Goal: Answer question/provide support: Share knowledge or assist other users

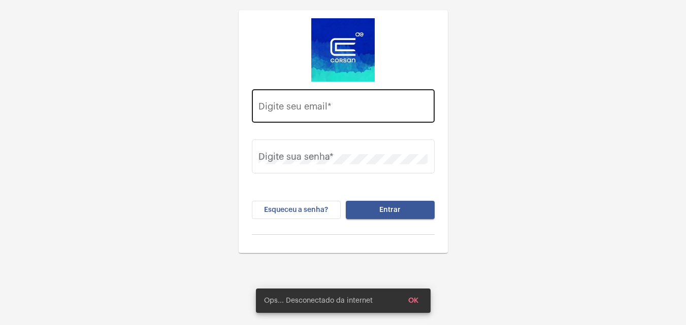
click at [364, 109] on input "Digite seu email *" at bounding box center [342, 109] width 169 height 10
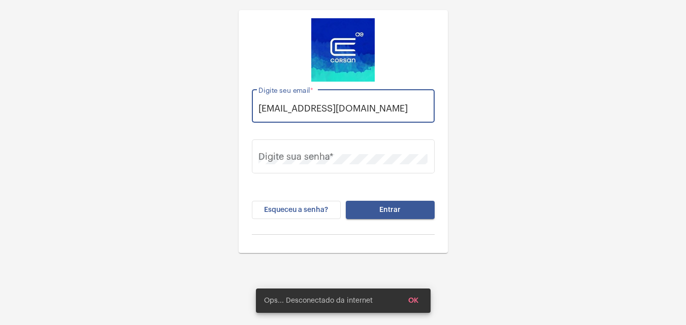
scroll to position [0, 4]
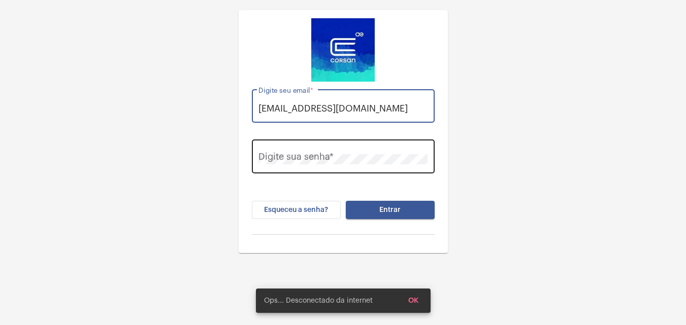
type input "[EMAIL_ADDRESS][DOMAIN_NAME]"
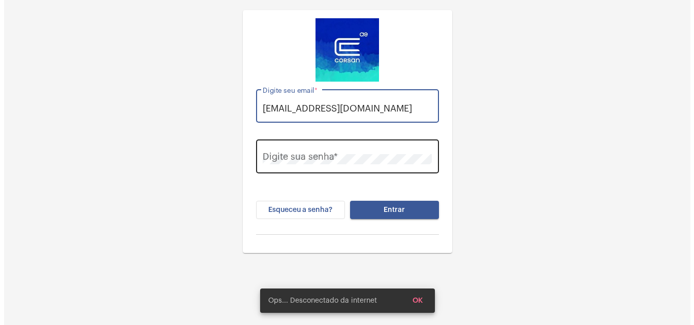
scroll to position [0, 0]
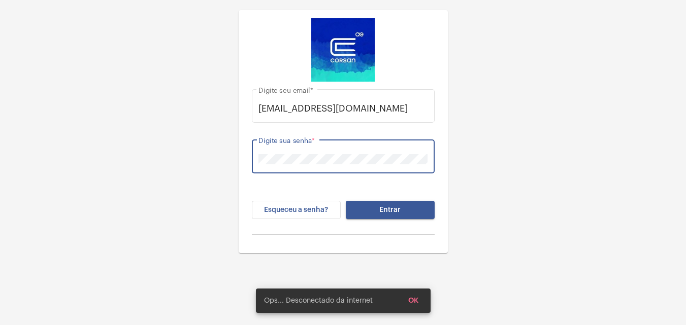
click at [346, 201] on button "Entrar" at bounding box center [390, 210] width 89 height 18
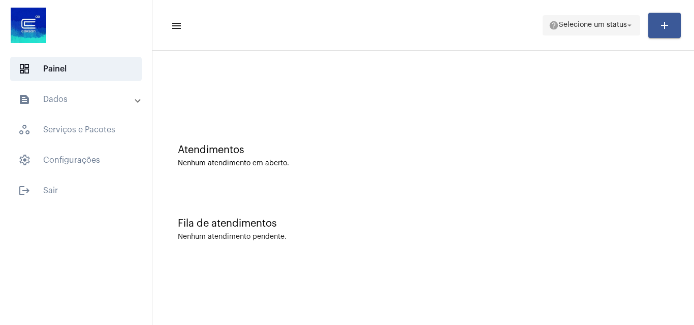
click at [622, 23] on span "Selecione um status" at bounding box center [593, 25] width 68 height 7
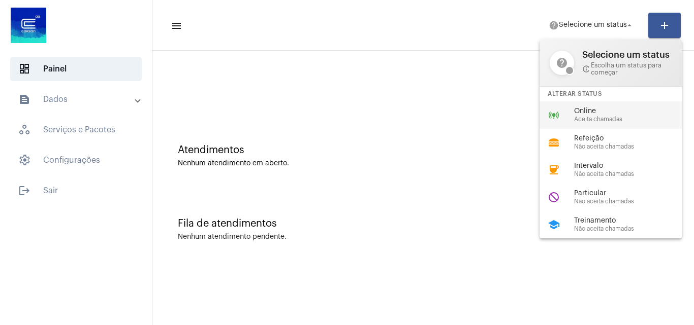
click at [583, 116] on span "Aceita chamadas" at bounding box center [632, 119] width 116 height 7
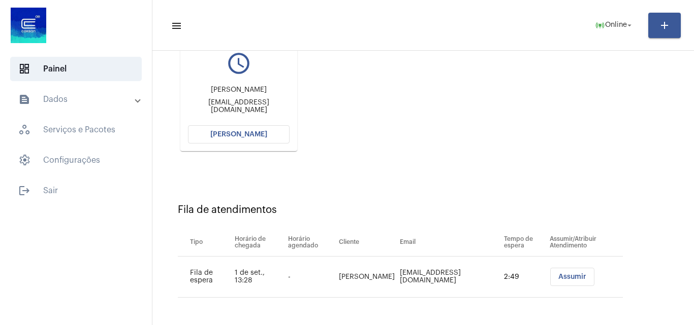
scroll to position [43, 0]
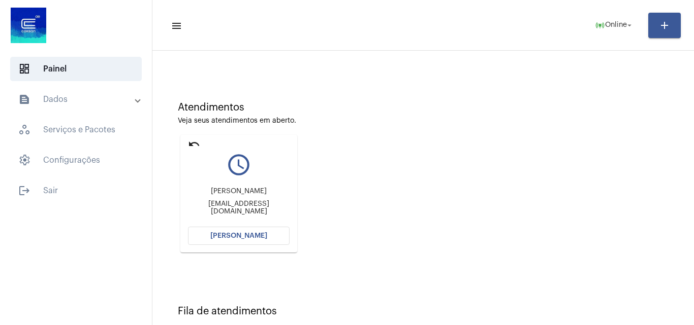
click at [242, 239] on span "[PERSON_NAME]" at bounding box center [238, 236] width 57 height 7
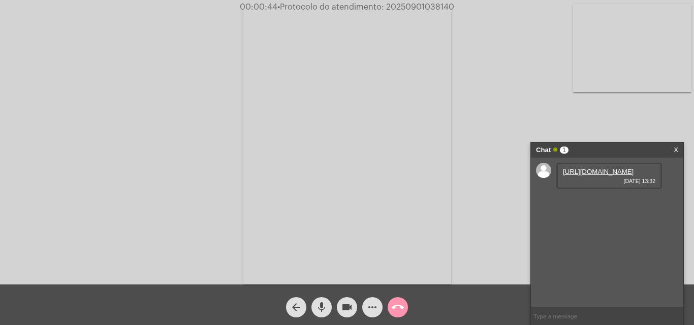
click at [607, 176] on link "https://neft-transfer-bucket.s3.amazonaws.com/temp-30657215-2b62-5f52-5433-2f83…" at bounding box center [598, 172] width 71 height 8
click at [619, 205] on link "https://neft-transfer-bucket.s3.amazonaws.com/temp-0a336893-c819-9d09-0f24-f9dd…" at bounding box center [598, 201] width 71 height 8
click at [374, 309] on mat-icon "more_horiz" at bounding box center [372, 308] width 12 height 12
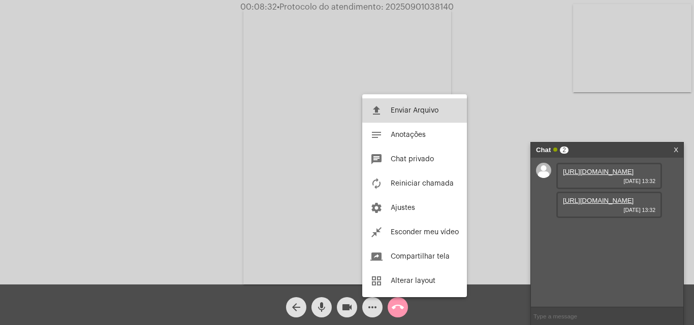
click at [415, 107] on span "Enviar Arquivo" at bounding box center [414, 110] width 48 height 7
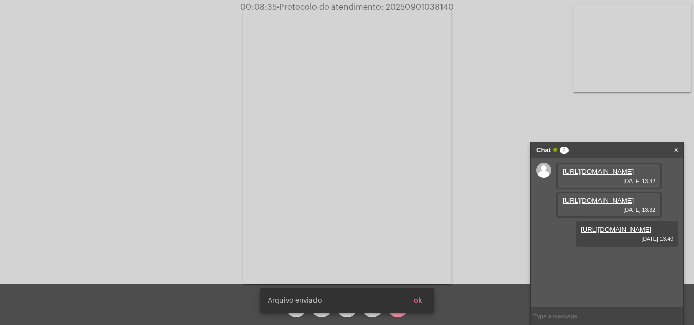
scroll to position [9, 0]
click at [428, 9] on span "• Protocolo do atendimento: 20250901038140" at bounding box center [365, 7] width 177 height 8
copy span "20250901038140"
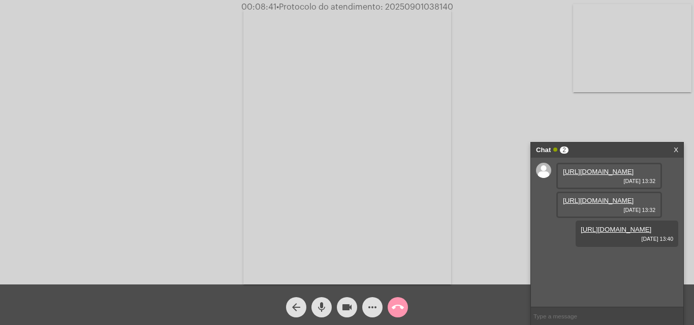
click at [119, 21] on div "Acessando Câmera e Microfone..." at bounding box center [347, 145] width 692 height 285
click at [436, 6] on span "• Protocolo do atendimento: 20250901038140" at bounding box center [364, 7] width 177 height 8
drag, startPoint x: 436, startPoint y: 6, endPoint x: 412, endPoint y: 4, distance: 23.9
click at [412, 4] on span "• Protocolo do atendimento: 20250901038140" at bounding box center [364, 7] width 177 height 8
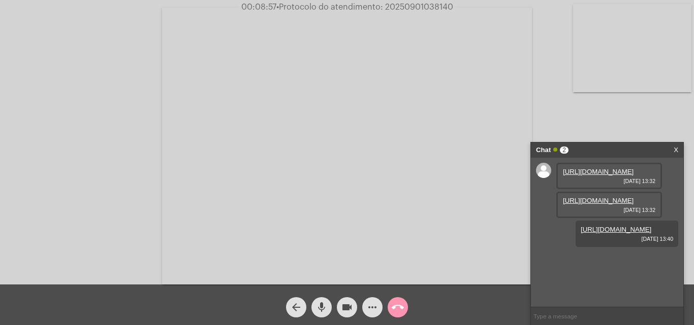
click at [412, 4] on span "• Protocolo do atendimento: 20250901038140" at bounding box center [364, 7] width 177 height 8
copy span "20250901038140"
click at [401, 301] on span "call_end" at bounding box center [397, 308] width 12 height 20
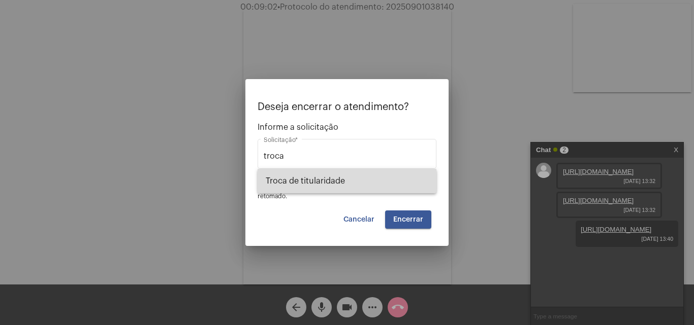
click at [363, 178] on span "Troca de titularidade" at bounding box center [347, 181] width 162 height 24
type input "Troca de titularidade"
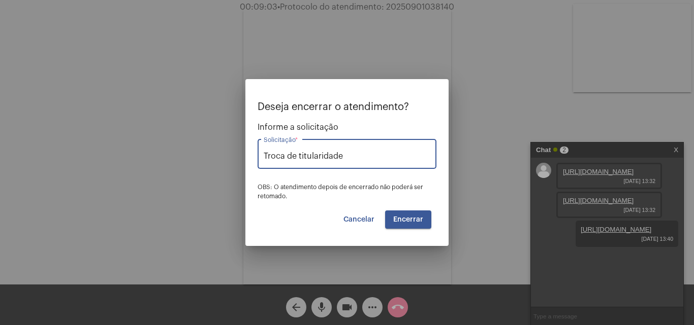
click at [409, 216] on span "Encerrar" at bounding box center [408, 219] width 30 height 7
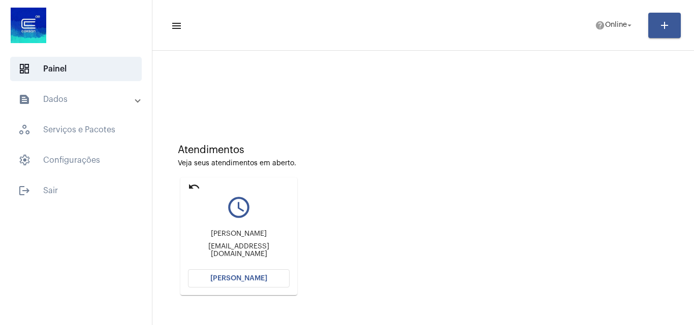
click at [398, 174] on div "Atendimentos Veja seus atendimentos em aberto. undo query_builder Marcello Bell…" at bounding box center [422, 216] width 531 height 204
click at [255, 275] on button "[PERSON_NAME]" at bounding box center [239, 279] width 102 height 18
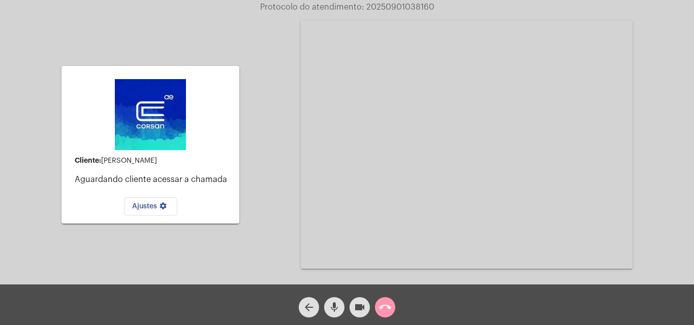
click at [383, 299] on span "call_end" at bounding box center [385, 308] width 12 height 20
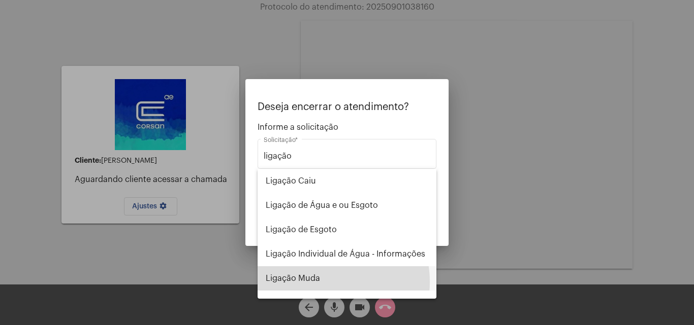
click at [319, 285] on span "Ligação Muda" at bounding box center [347, 279] width 162 height 24
type input "Ligação Muda"
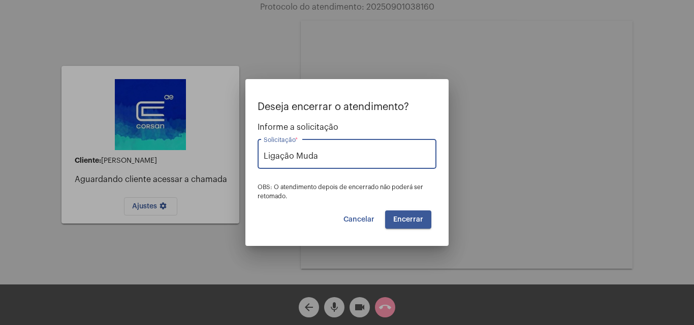
click at [406, 218] on span "Encerrar" at bounding box center [408, 219] width 30 height 7
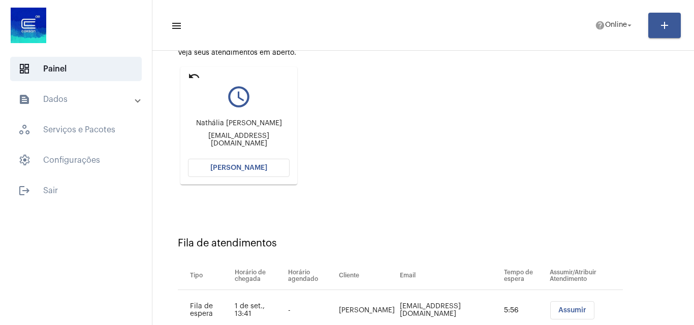
scroll to position [144, 0]
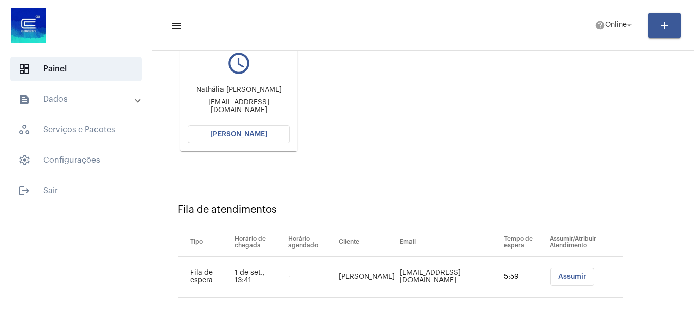
click at [249, 137] on span "[PERSON_NAME]" at bounding box center [238, 134] width 57 height 7
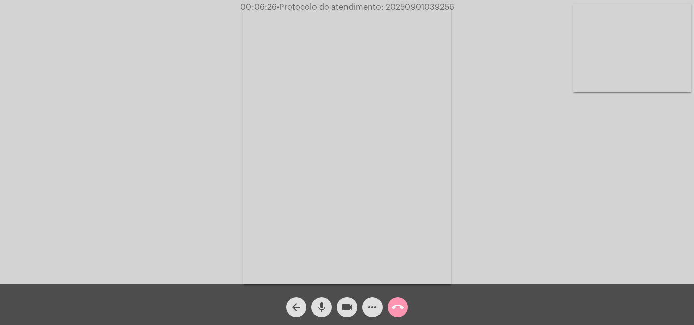
click at [574, 165] on div "Acessando Câmera e Microfone..." at bounding box center [347, 145] width 692 height 285
click at [433, 7] on span "• Protocolo do atendimento: 20250901039256" at bounding box center [364, 7] width 177 height 8
click at [433, 7] on span "• Protocolo do atendimento: 20250901039256" at bounding box center [365, 7] width 177 height 8
copy span "20250901039256"
click at [359, 201] on video at bounding box center [347, 146] width 208 height 277
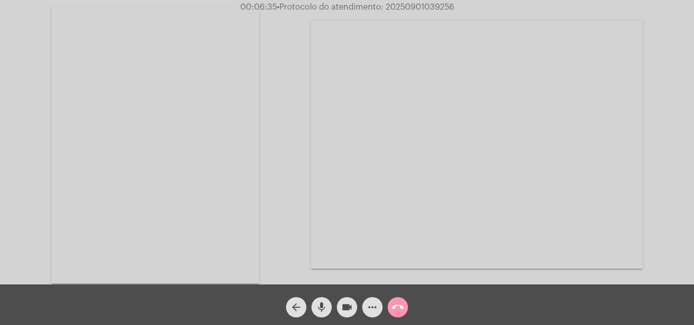
click at [234, 143] on video at bounding box center [155, 145] width 208 height 277
click at [399, 308] on mat-icon "call_end" at bounding box center [397, 308] width 12 height 12
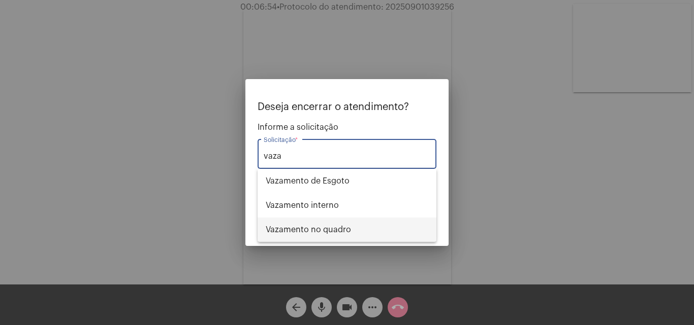
click at [360, 229] on span "Vazamento no quadro" at bounding box center [347, 230] width 162 height 24
type input "Vazamento no quadro"
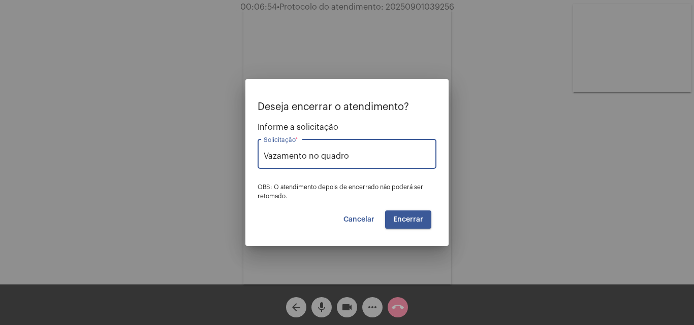
click at [408, 211] on button "Encerrar" at bounding box center [408, 220] width 46 height 18
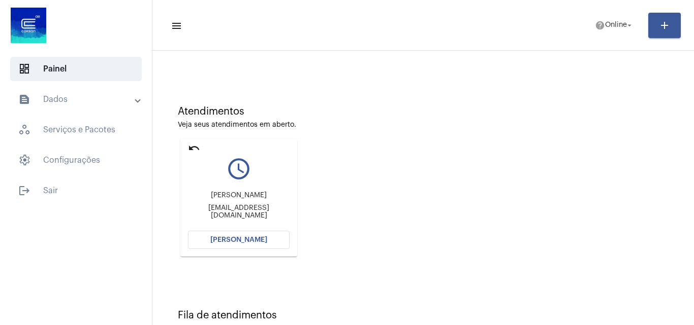
scroll to position [33, 0]
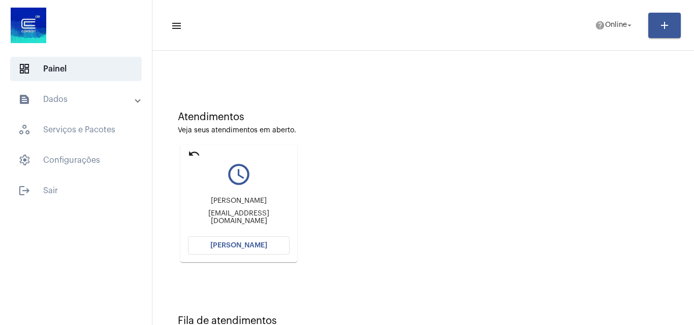
click at [254, 243] on button "[PERSON_NAME]" at bounding box center [239, 246] width 102 height 18
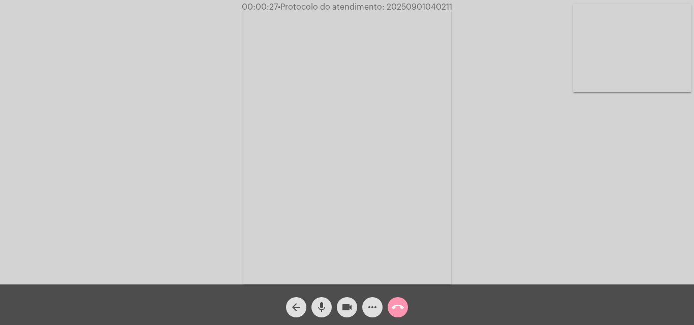
click at [209, 18] on div "Acessando Câmera e Microfone..." at bounding box center [347, 145] width 692 height 285
click at [429, 2] on span "00:06:11 • Protocolo do atendimento: 20250901040211" at bounding box center [346, 7] width 215 height 10
click at [429, 2] on span "00:06:12 • Protocolo do atendimento: 20250901040211" at bounding box center [347, 7] width 217 height 10
copy span "20250901040211"
click at [592, 162] on div "Acessando Câmera e Microfone..." at bounding box center [347, 145] width 692 height 285
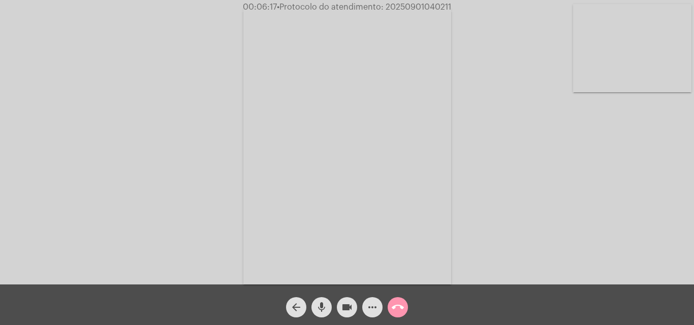
click at [375, 305] on mat-icon "more_horiz" at bounding box center [372, 308] width 12 height 12
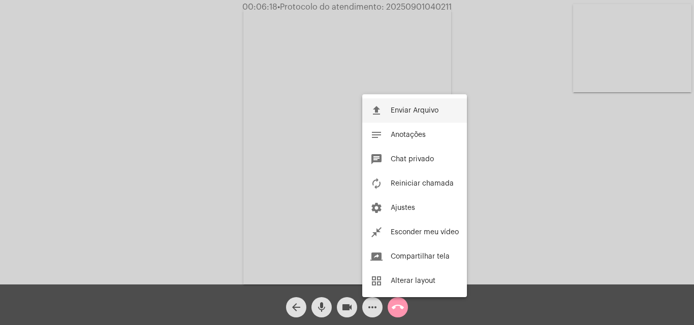
click at [411, 108] on span "Enviar Arquivo" at bounding box center [414, 110] width 48 height 7
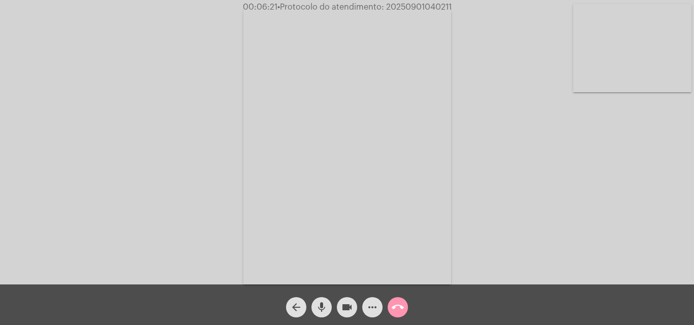
click at [368, 310] on mat-icon "more_horiz" at bounding box center [372, 308] width 12 height 12
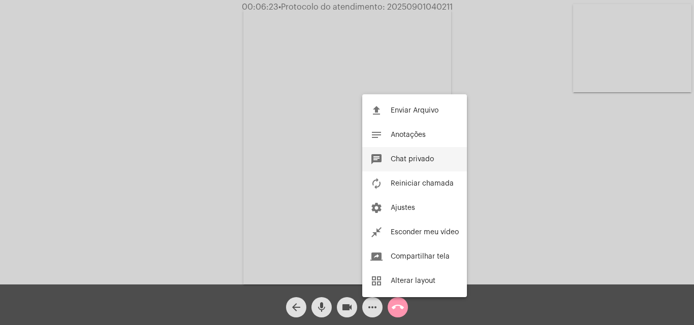
click at [429, 160] on span "Chat privado" at bounding box center [411, 159] width 43 height 7
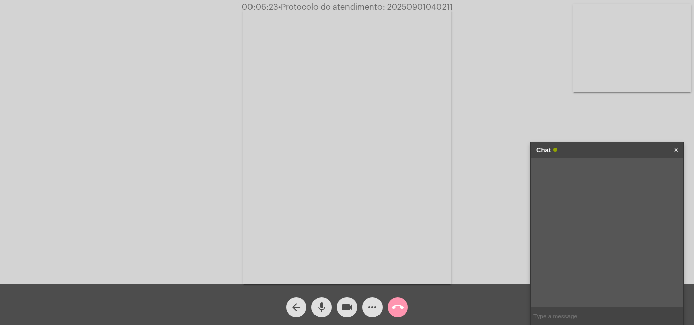
click at [564, 312] on input "text" at bounding box center [607, 317] width 152 height 18
paste input "20250901040211"
type input "20250901040211"
click at [400, 307] on mat-icon "call_end" at bounding box center [397, 308] width 12 height 12
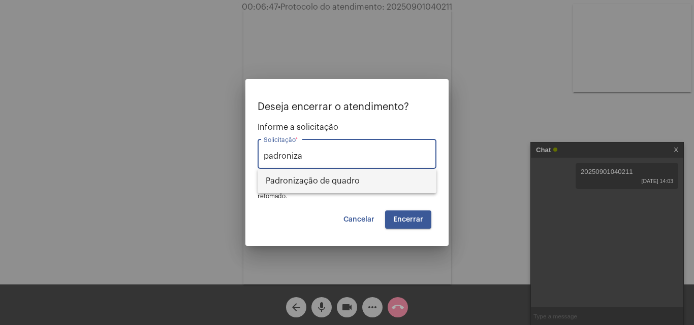
click at [356, 184] on span "Padronização de quadro" at bounding box center [347, 181] width 162 height 24
type input "Padronização de quadro"
click at [419, 220] on span "Encerrar" at bounding box center [408, 219] width 30 height 7
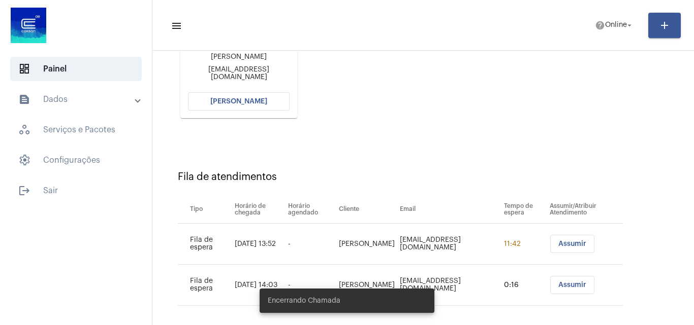
scroll to position [185, 0]
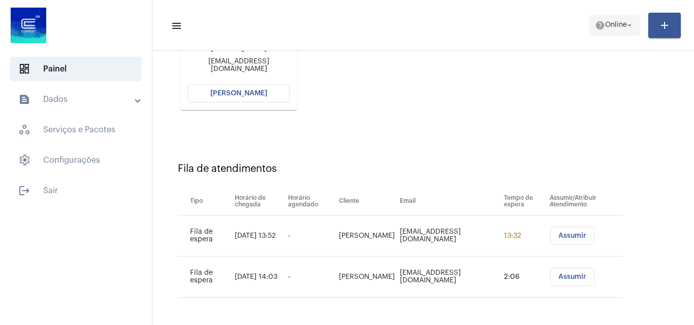
click at [618, 20] on span "help Online arrow_drop_down" at bounding box center [614, 25] width 39 height 18
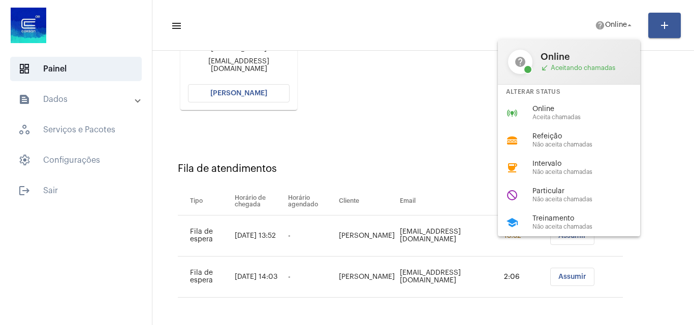
click at [563, 221] on span "Treinamento" at bounding box center [590, 219] width 116 height 8
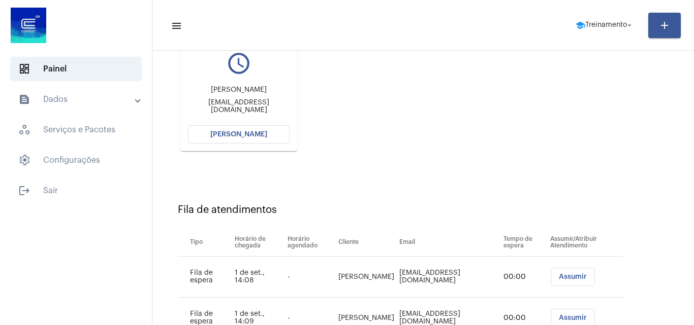
scroll to position [144, 0]
click at [234, 135] on span "[PERSON_NAME]" at bounding box center [238, 134] width 57 height 7
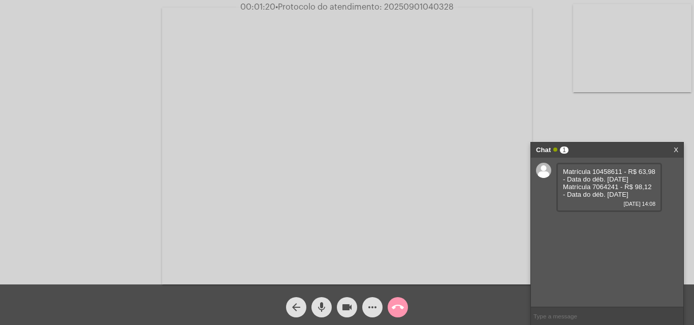
drag, startPoint x: 592, startPoint y: 169, endPoint x: 621, endPoint y: 168, distance: 29.5
click at [621, 168] on span "Matrícula 10458611 - R$ 63,98 - Data do déb. 17/07/25 Matrícula 7064241 - R$ 98…" at bounding box center [609, 183] width 92 height 30
copy span "10458611"
click at [579, 227] on link "https://neft-transfer-bucket.s3.amazonaws.com/temp-71355c1e-09b3-bdc0-b7cb-b094…" at bounding box center [598, 224] width 71 height 8
click at [368, 310] on mat-icon "more_horiz" at bounding box center [372, 308] width 12 height 12
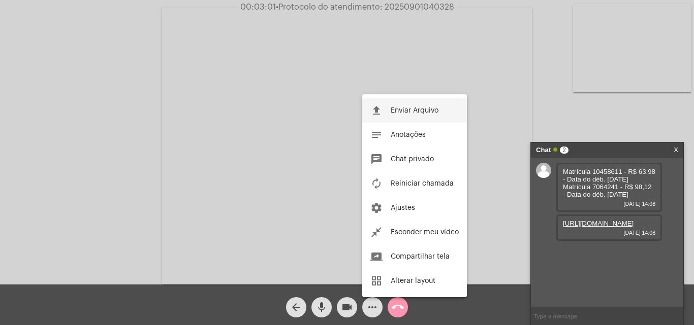
click at [389, 116] on button "file_upload Enviar Arquivo" at bounding box center [414, 111] width 105 height 24
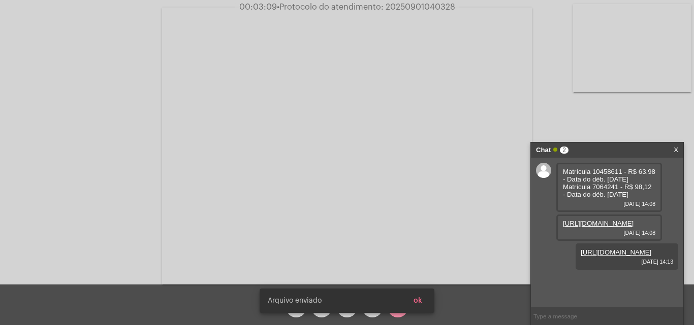
scroll to position [9, 0]
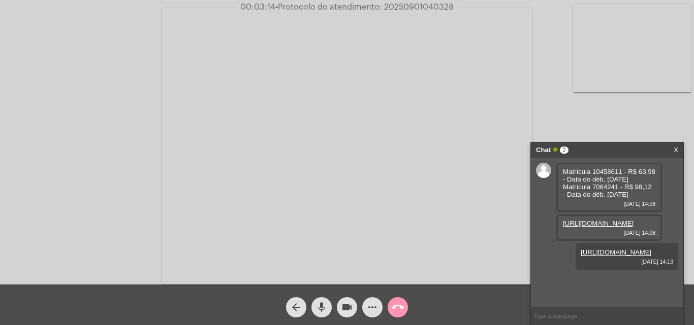
click at [607, 179] on span "Matrícula 10458611 - R$ 63,98 - Data do déb. 17/07/25 Matrícula 7064241 - R$ 98…" at bounding box center [609, 183] width 92 height 30
copy span "7064241"
click at [378, 307] on button "more_horiz" at bounding box center [372, 308] width 20 height 20
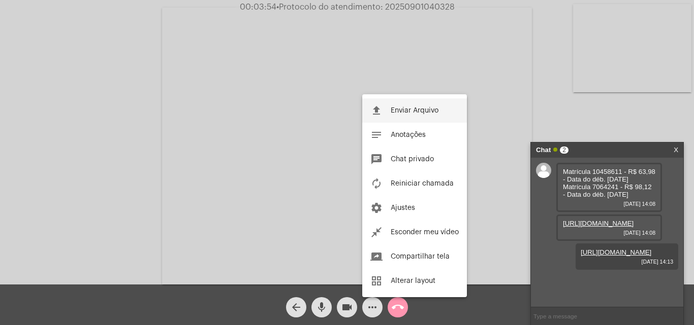
click at [420, 114] on span "Enviar Arquivo" at bounding box center [414, 110] width 48 height 7
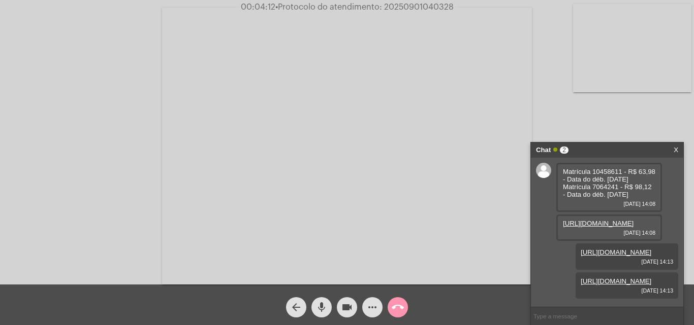
scroll to position [0, 0]
copy span "7064241"
click at [365, 312] on button "more_horiz" at bounding box center [372, 308] width 20 height 20
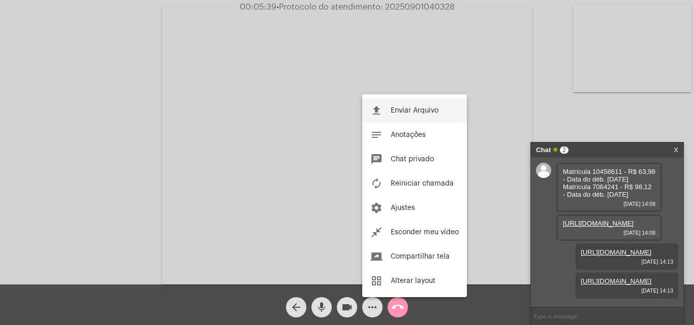
click at [411, 111] on span "Enviar Arquivo" at bounding box center [414, 110] width 48 height 7
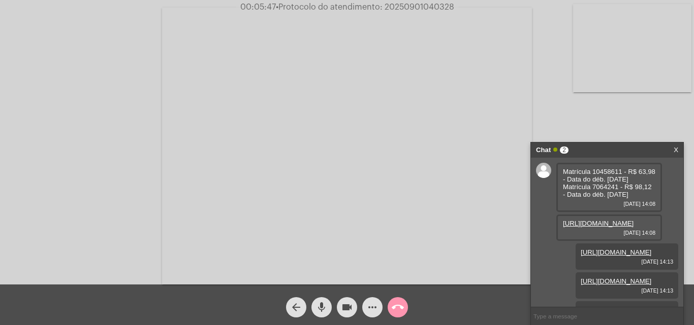
click at [601, 201] on span "01/09/2025 14:08" at bounding box center [609, 204] width 92 height 6
click at [432, 7] on span "• Protocolo do atendimento: 20250901040328" at bounding box center [365, 7] width 178 height 8
copy span "20250901040328"
drag, startPoint x: 122, startPoint y: 31, endPoint x: 152, endPoint y: 33, distance: 29.5
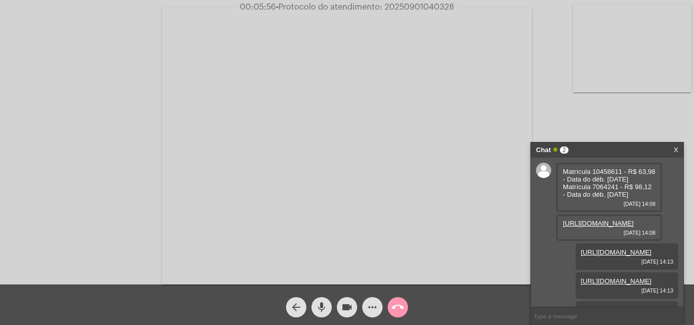
click at [122, 31] on div "Acessando Câmera e Microfone..." at bounding box center [347, 145] width 692 height 285
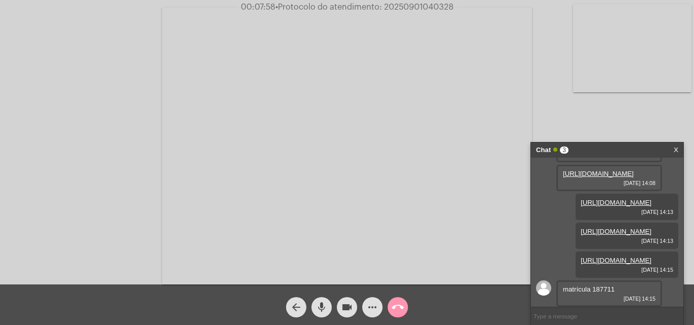
scroll to position [141, 0]
click at [601, 288] on span "matrícula 187711" at bounding box center [589, 290] width 52 height 8
copy span "187711"
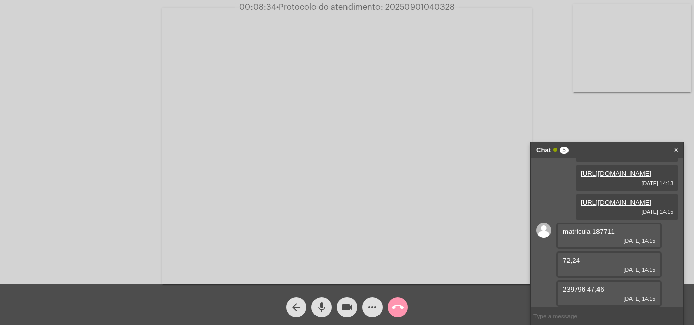
click at [597, 247] on div "matrícula 187711 01/09/2025 14:15" at bounding box center [609, 236] width 106 height 26
click at [601, 231] on span "matrícula 187711" at bounding box center [589, 232] width 52 height 8
copy span "187711"
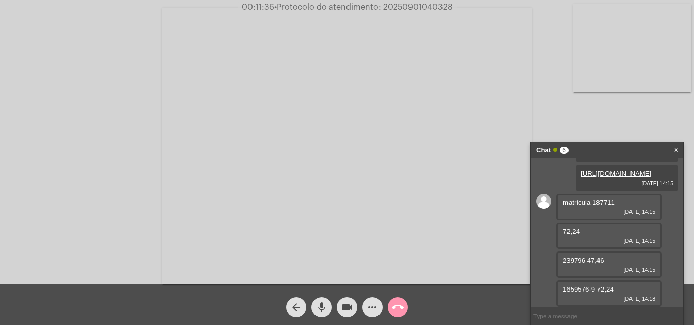
click at [573, 289] on span "1659576-9 72,24" at bounding box center [588, 290] width 51 height 8
click at [630, 291] on div "1659576-9 72,24 01/09/2025 14:18" at bounding box center [609, 294] width 106 height 26
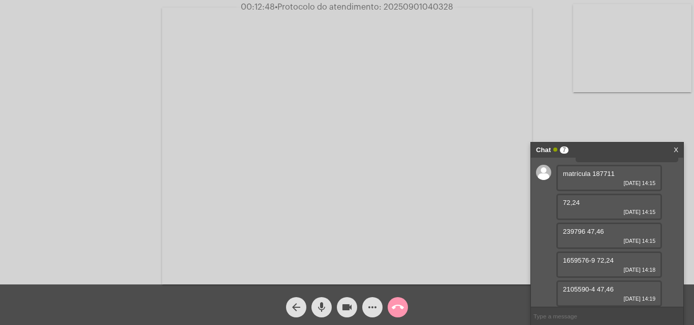
scroll to position [257, 0]
click at [578, 289] on span "2105590-4 47,46" at bounding box center [588, 290] width 51 height 8
drag, startPoint x: 578, startPoint y: 289, endPoint x: 453, endPoint y: 180, distance: 165.9
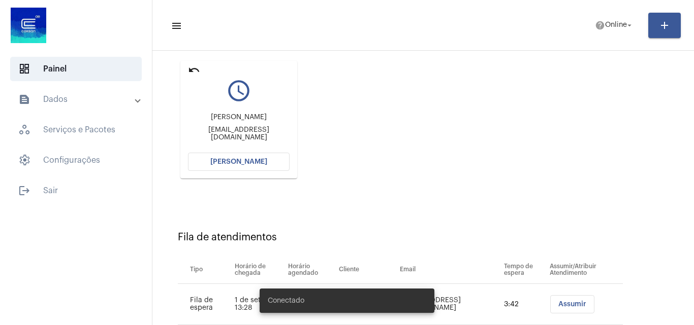
scroll to position [144, 0]
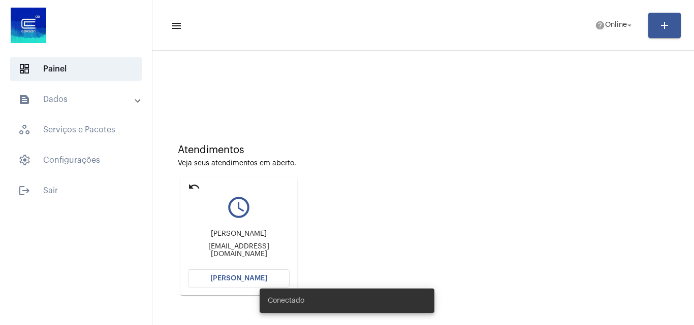
drag, startPoint x: 182, startPoint y: 254, endPoint x: 293, endPoint y: 255, distance: 111.2
click at [293, 255] on mat-card "undo query_builder Luiz Henrique Luiz.h.enrique222racing@gmail.com Abrir Chamada" at bounding box center [238, 237] width 117 height 118
copy div "Luiz.h.enrique222racing@gmail"
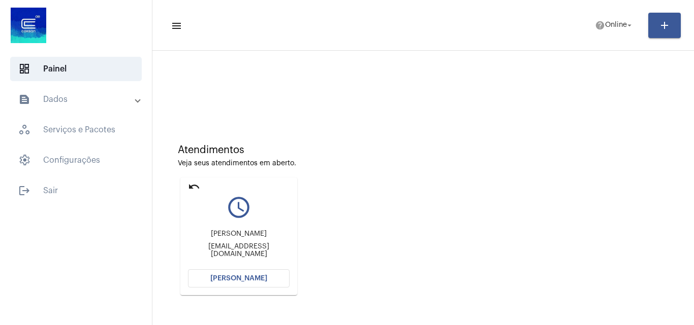
click at [362, 109] on div at bounding box center [422, 85] width 531 height 58
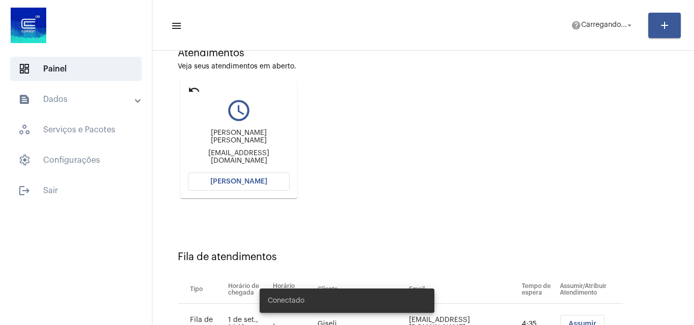
scroll to position [185, 0]
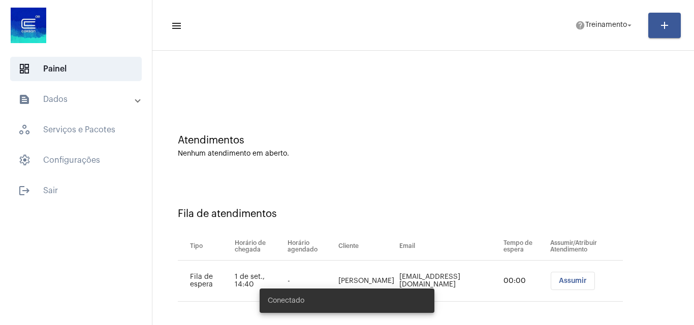
scroll to position [14, 0]
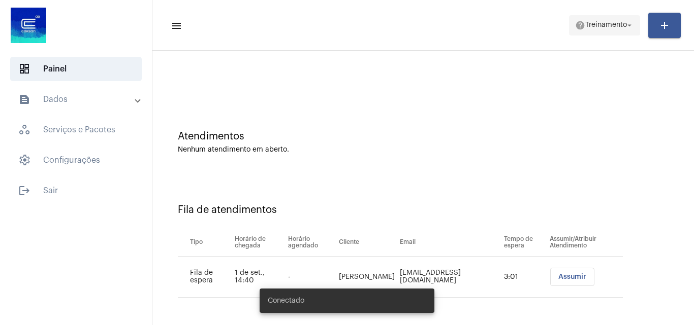
click at [607, 15] on button "help Treinamento arrow_drop_down" at bounding box center [604, 25] width 71 height 20
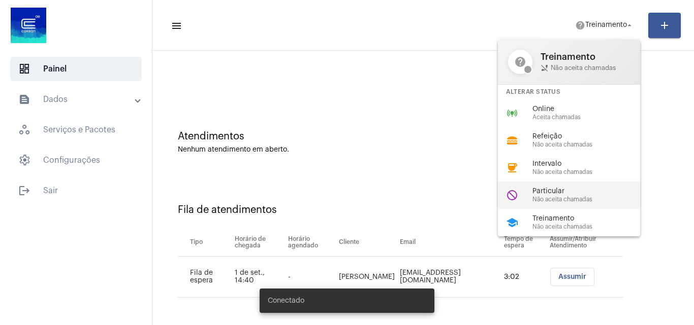
click at [573, 195] on div "Particular Não aceita chamadas" at bounding box center [590, 195] width 116 height 15
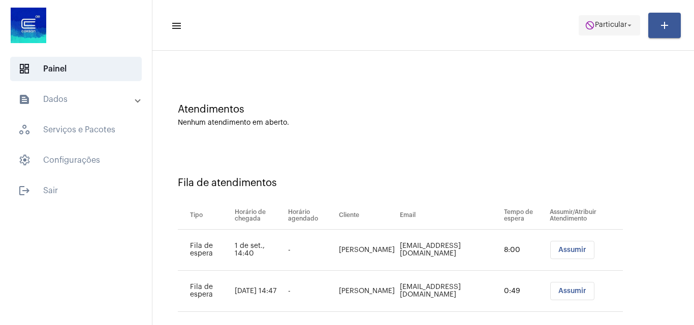
scroll to position [55, 0]
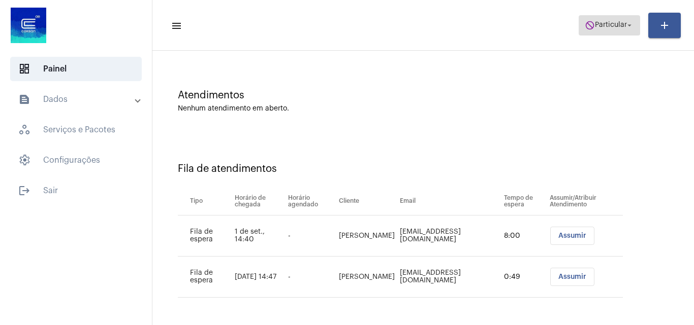
click at [607, 25] on span "Particular" at bounding box center [611, 25] width 32 height 7
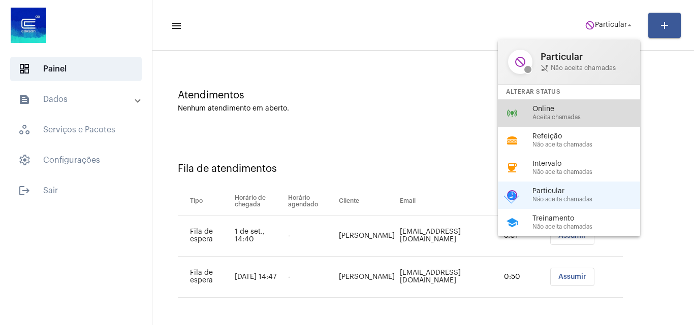
click at [560, 117] on span "Aceita chamadas" at bounding box center [590, 117] width 116 height 7
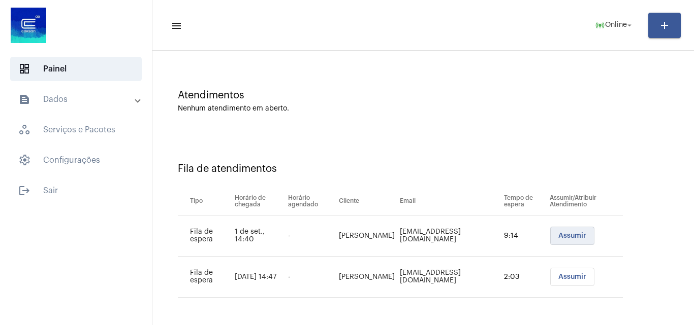
click at [565, 243] on button "Assumir" at bounding box center [572, 236] width 44 height 18
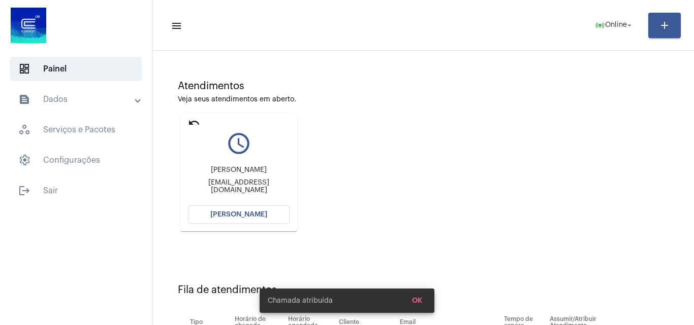
scroll to position [144, 0]
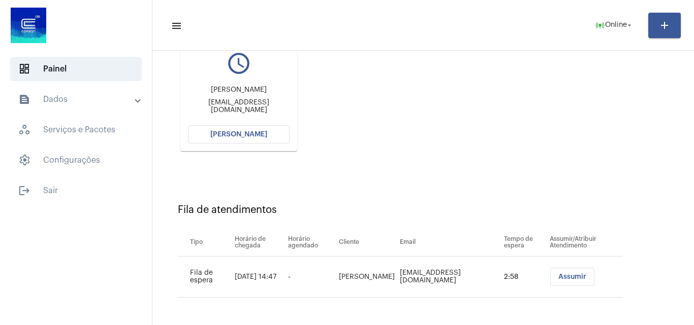
click at [244, 138] on button "[PERSON_NAME]" at bounding box center [239, 134] width 102 height 18
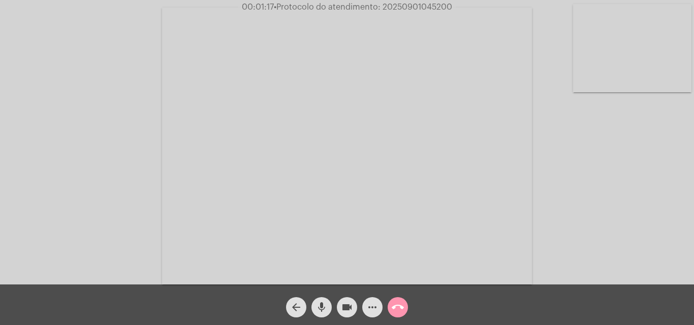
click at [431, 7] on span "• Protocolo do atendimento: 20250901045200" at bounding box center [363, 7] width 178 height 8
copy span "20250901045200"
click at [398, 311] on mat-icon "call_end" at bounding box center [397, 308] width 12 height 12
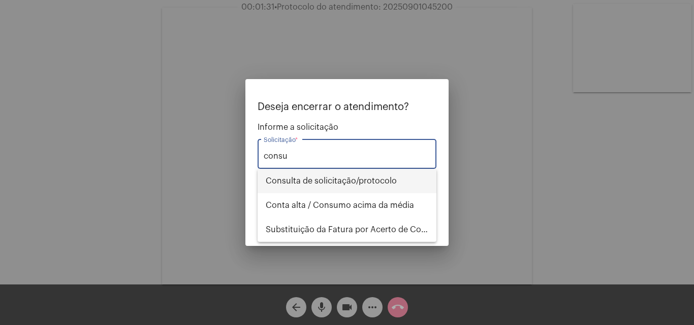
click at [359, 183] on span "Consulta de solicitação/protocolo" at bounding box center [347, 181] width 162 height 24
type input "Consulta de solicitação/protocolo"
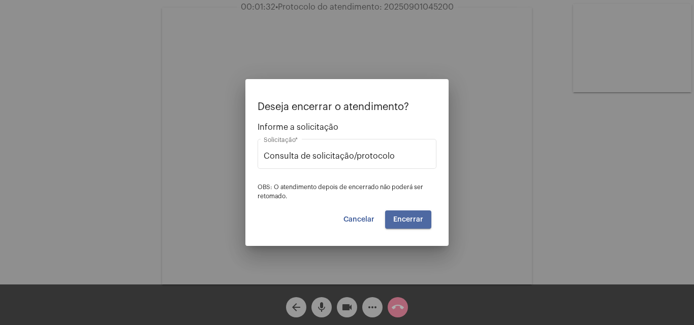
click at [413, 218] on span "Encerrar" at bounding box center [408, 219] width 30 height 7
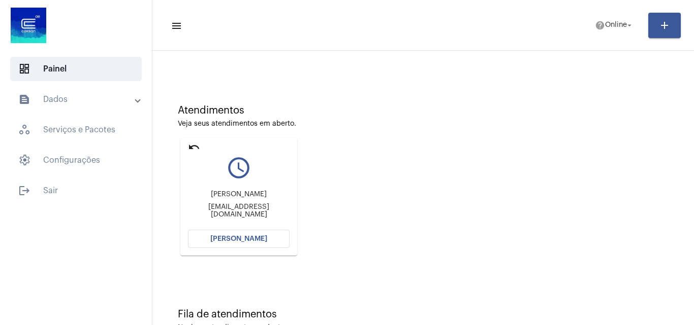
scroll to position [72, 0]
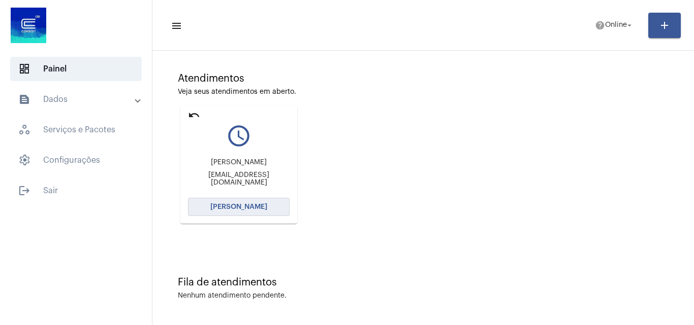
click at [254, 210] on span "[PERSON_NAME]" at bounding box center [238, 207] width 57 height 7
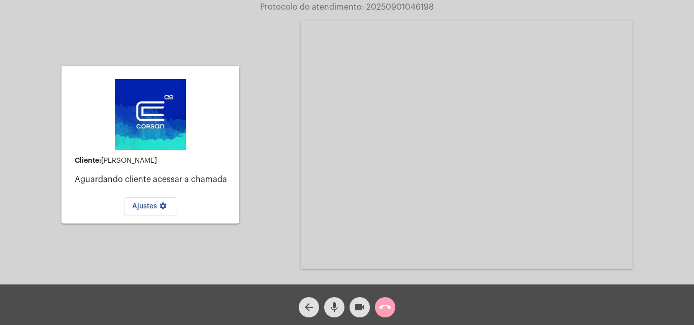
click at [387, 310] on mat-icon "call_end" at bounding box center [385, 308] width 12 height 12
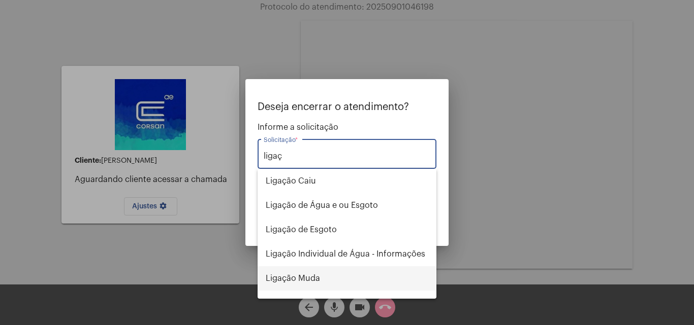
click at [321, 285] on span "Ligação Muda" at bounding box center [347, 279] width 162 height 24
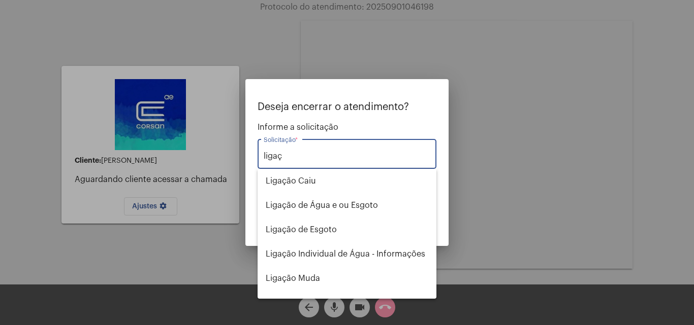
type input "Ligação Muda"
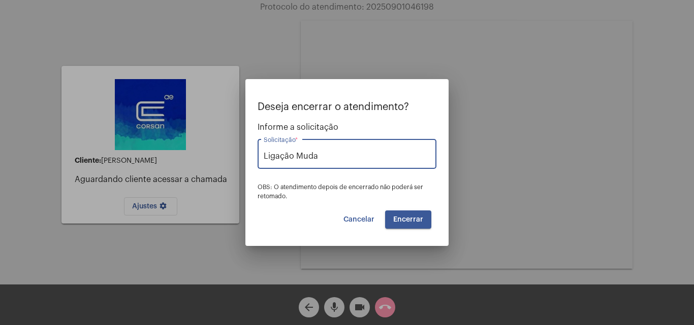
click at [404, 214] on button "Encerrar" at bounding box center [408, 220] width 46 height 18
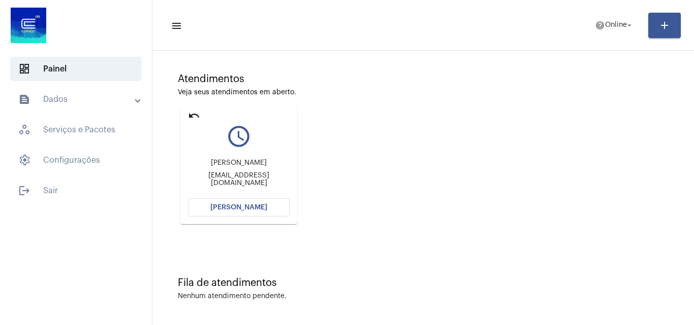
scroll to position [72, 0]
click at [269, 208] on button "Abrir Chamada" at bounding box center [239, 207] width 102 height 18
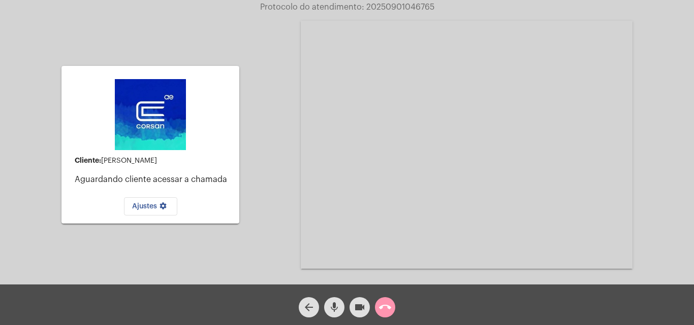
click at [380, 304] on mat-icon "call_end" at bounding box center [385, 308] width 12 height 12
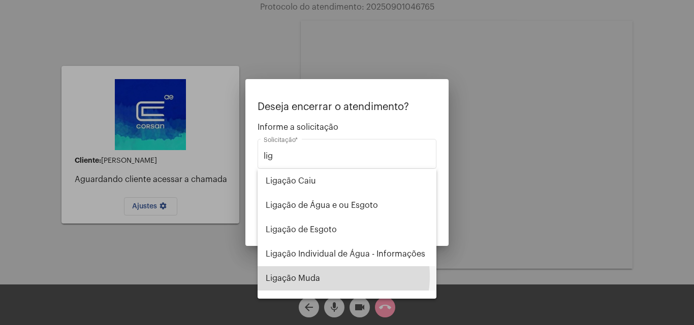
click at [329, 277] on span "Ligação Muda" at bounding box center [347, 279] width 162 height 24
type input "Ligação Muda"
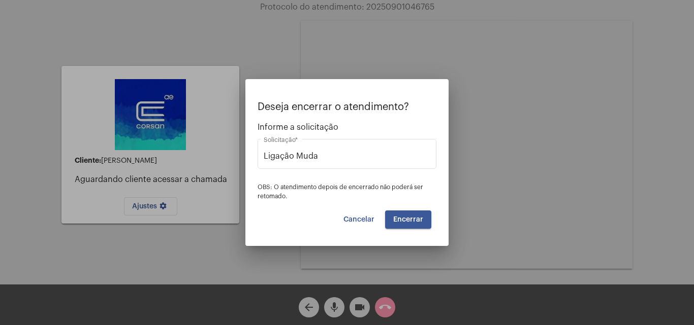
click at [419, 214] on button "Encerrar" at bounding box center [408, 220] width 46 height 18
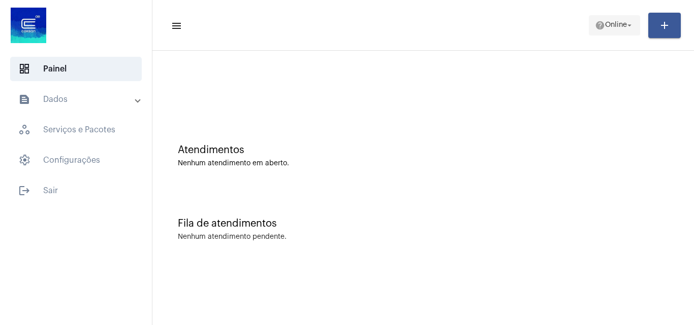
click at [600, 20] on mat-icon "help" at bounding box center [600, 25] width 10 height 10
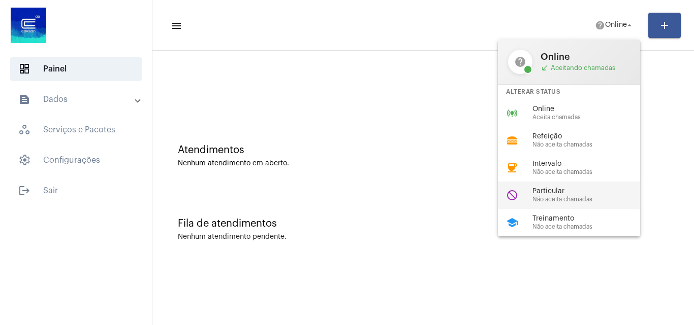
click at [568, 188] on span "Particular" at bounding box center [590, 192] width 116 height 8
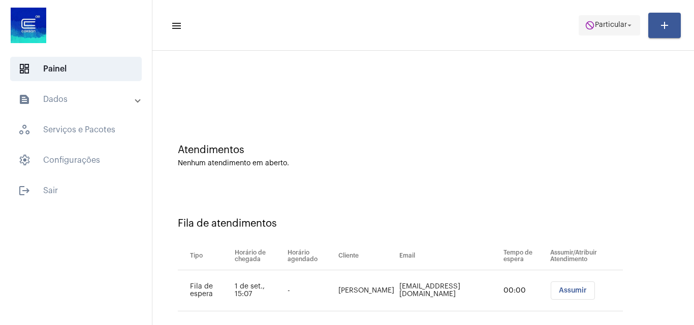
click at [584, 26] on mat-icon "do_not_disturb" at bounding box center [589, 25] width 10 height 10
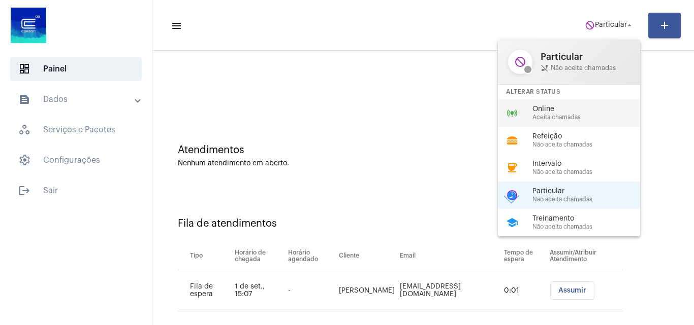
click at [569, 115] on span "Aceita chamadas" at bounding box center [590, 117] width 116 height 7
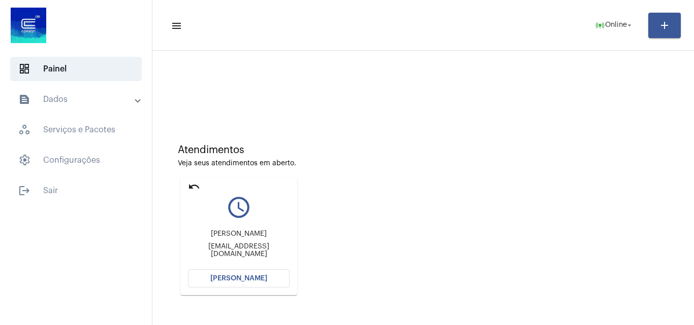
drag, startPoint x: 193, startPoint y: 190, endPoint x: 294, endPoint y: 150, distance: 108.1
click at [193, 189] on mat-icon "undo" at bounding box center [194, 187] width 12 height 12
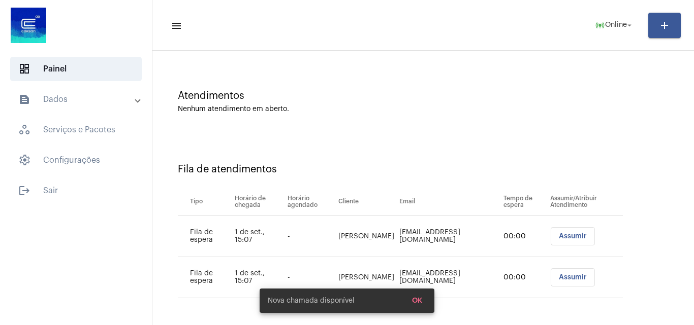
scroll to position [55, 0]
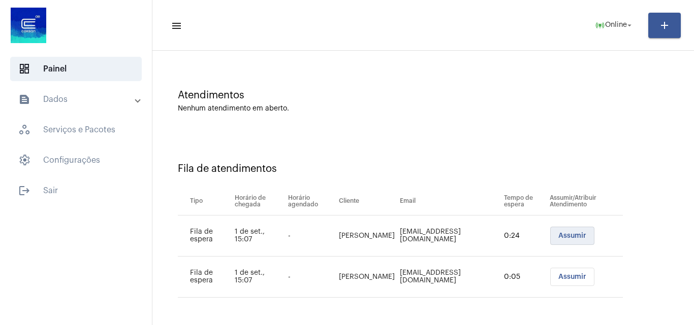
click at [568, 236] on span "Assumir" at bounding box center [572, 236] width 28 height 7
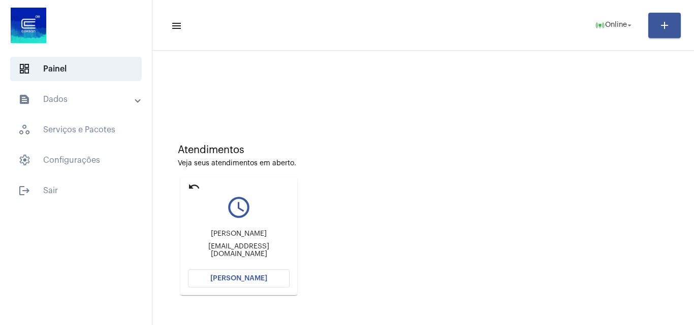
click at [263, 274] on button "Abrir Chamada" at bounding box center [239, 279] width 102 height 18
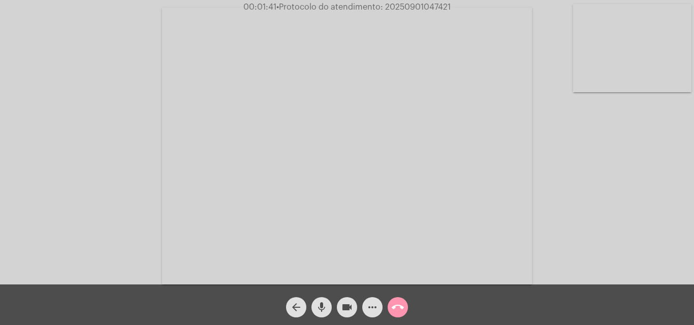
click at [431, 3] on span "00:01:41 • Protocolo do atendimento: 20250901047421" at bounding box center [346, 7] width 215 height 10
click at [431, 3] on span "00:01:42 • Protocolo do atendimento: 20250901047421" at bounding box center [347, 7] width 217 height 10
click at [398, 308] on mat-icon "call_end" at bounding box center [397, 308] width 12 height 12
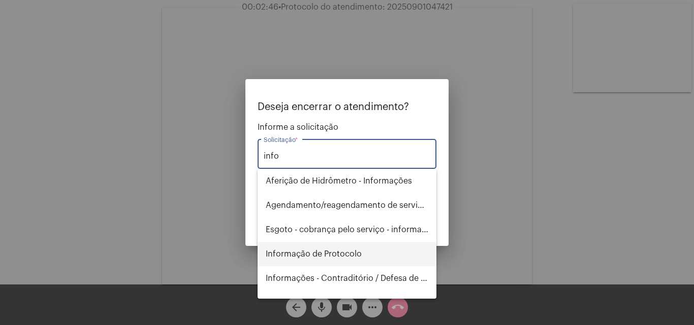
click at [351, 258] on span "Informação de Protocolo" at bounding box center [347, 254] width 162 height 24
type input "Informação de Protocolo"
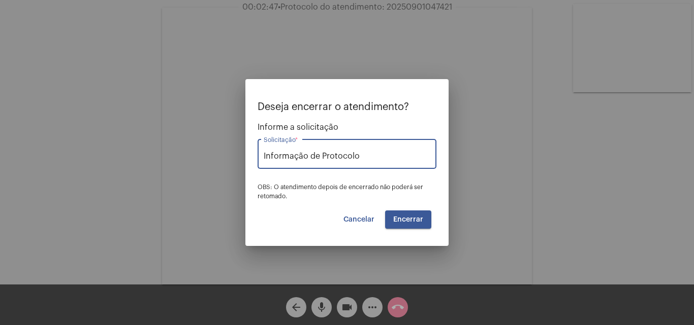
click at [417, 224] on button "Encerrar" at bounding box center [408, 220] width 46 height 18
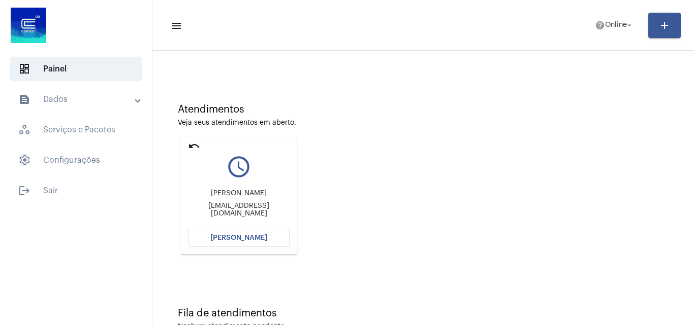
scroll to position [72, 0]
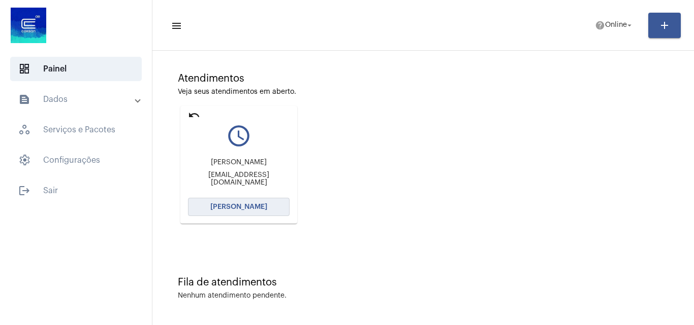
click at [255, 203] on button "Abrir Chamada" at bounding box center [239, 207] width 102 height 18
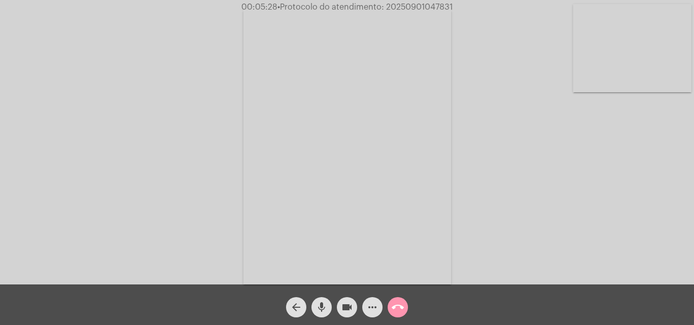
click at [364, 308] on button "more_horiz" at bounding box center [372, 308] width 20 height 20
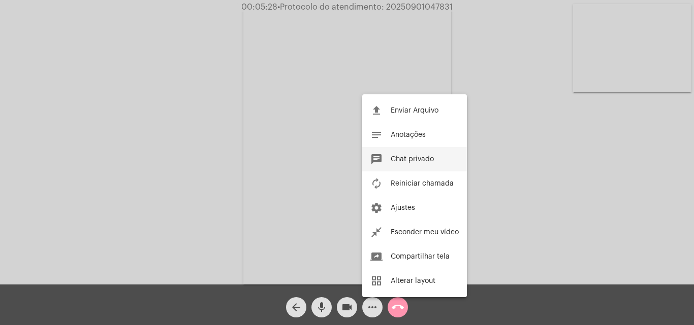
click at [420, 160] on span "Chat privado" at bounding box center [411, 159] width 43 height 7
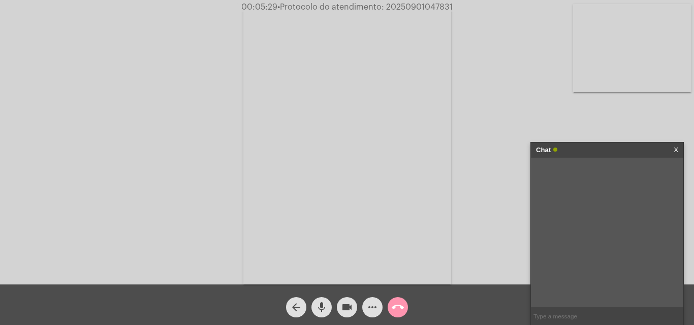
click at [571, 313] on input "text" at bounding box center [607, 317] width 152 height 18
paste input "https://agergs.rs.gov.br/inicial Contato: 0800-979-0066"
drag, startPoint x: 613, startPoint y: 316, endPoint x: 693, endPoint y: 317, distance: 79.7
click at [693, 317] on app-call "00:05:33 • Protocolo do atendimento: 20250901047831 Acessando Câmera e Microfon…" at bounding box center [347, 162] width 694 height 325
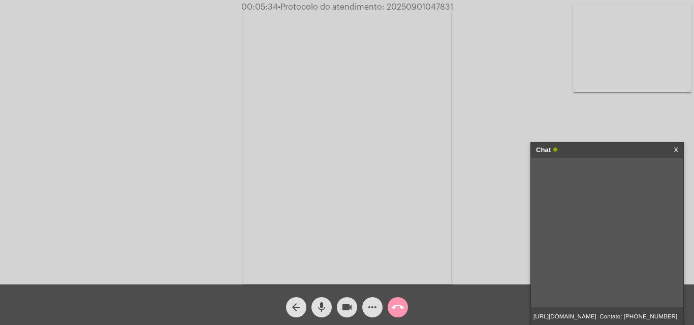
type input "https://agergs.rs.gov.br/inicial"
paste input "https://agergs.rs.gov.br/inicial Contato: 0800-979-0066"
drag, startPoint x: 615, startPoint y: 316, endPoint x: 532, endPoint y: 319, distance: 83.3
click at [533, 318] on input "https://agergs.rs.gov.br/inicial Contato: 0800-979-0066" at bounding box center [607, 317] width 152 height 18
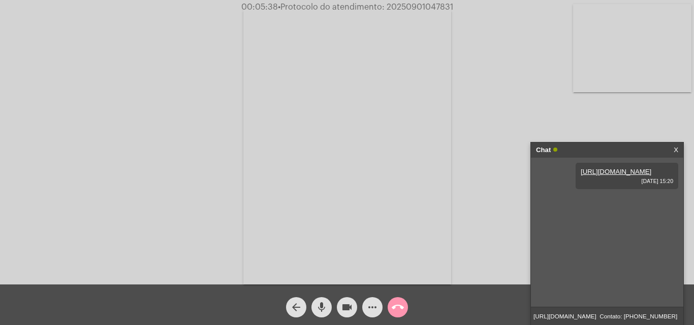
type input "Contato: 0800-979-0066"
click at [417, 6] on span "• Protocolo do atendimento: 20250901047831" at bounding box center [365, 7] width 175 height 8
click at [516, 115] on div "Acessando Câmera e Microfone..." at bounding box center [347, 145] width 692 height 285
click at [401, 306] on mat-icon "call_end" at bounding box center [397, 308] width 12 height 12
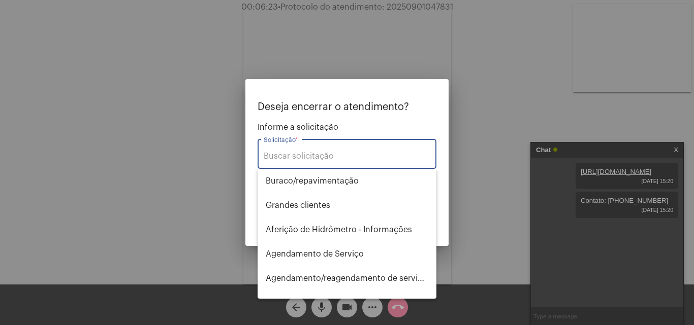
click at [462, 68] on div at bounding box center [347, 162] width 694 height 325
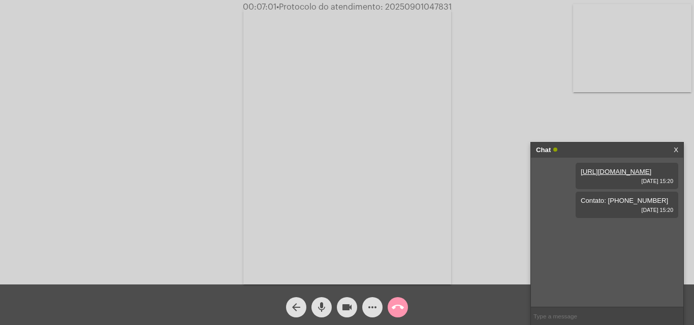
click at [400, 305] on mat-icon "call_end" at bounding box center [397, 308] width 12 height 12
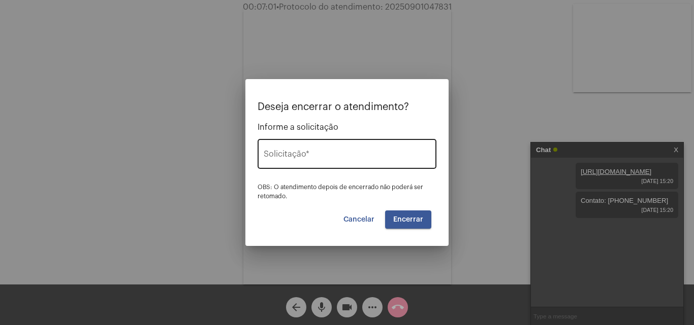
click at [338, 155] on input "Solicitação *" at bounding box center [347, 156] width 167 height 9
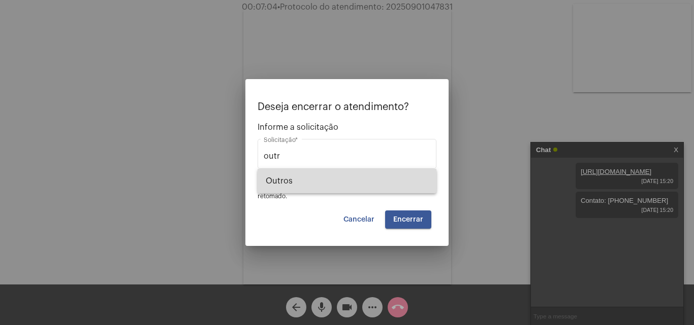
click at [353, 180] on span "Outros" at bounding box center [347, 181] width 162 height 24
type input "Outros"
click at [414, 218] on span "Encerrar" at bounding box center [408, 219] width 30 height 7
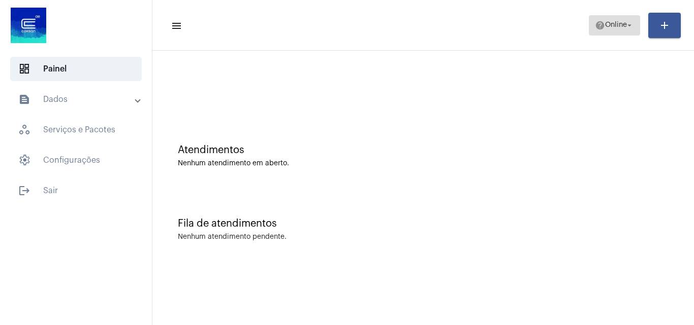
click at [614, 30] on span "help Online arrow_drop_down" at bounding box center [614, 25] width 39 height 18
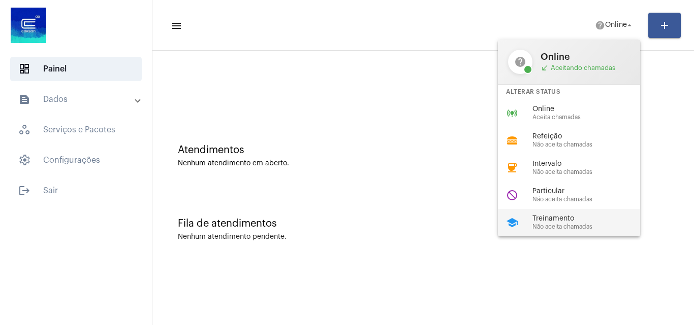
click at [545, 221] on span "Treinamento" at bounding box center [590, 219] width 116 height 8
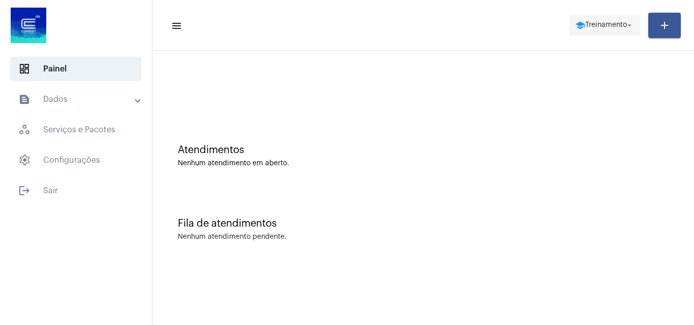
click at [602, 22] on span "Treinamento" at bounding box center [606, 25] width 42 height 7
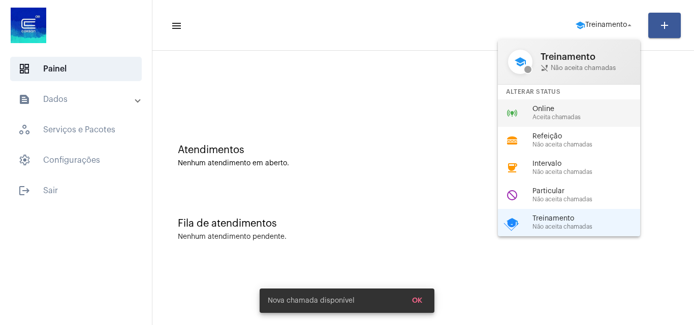
click at [535, 113] on span "Online" at bounding box center [590, 110] width 116 height 8
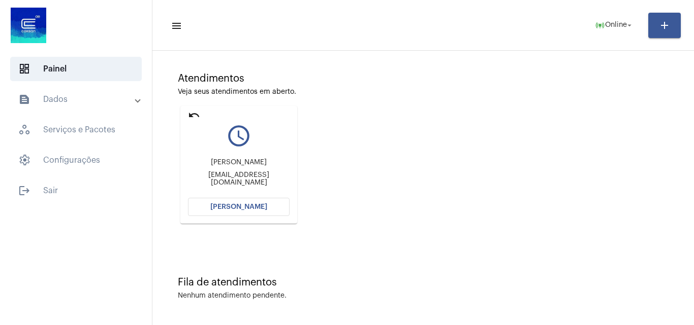
scroll to position [72, 0]
click at [325, 71] on div "Atendimentos Veja seus atendimentos em aberto. undo query_builder Mariana Cardo…" at bounding box center [422, 145] width 531 height 204
click at [254, 207] on span "Abrir Chamada" at bounding box center [238, 207] width 57 height 7
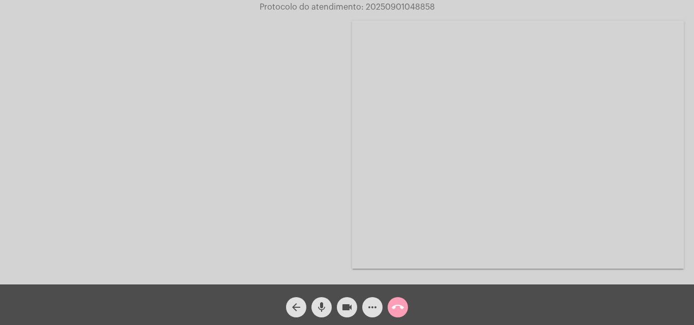
click at [396, 311] on mat-icon "call_end" at bounding box center [397, 308] width 12 height 12
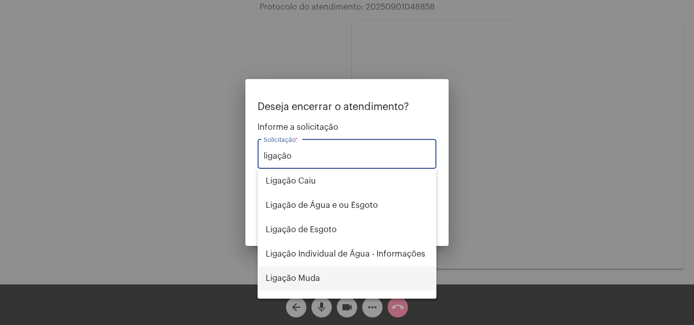
click at [310, 278] on span "Ligação Muda" at bounding box center [347, 279] width 162 height 24
type input "Ligação Muda"
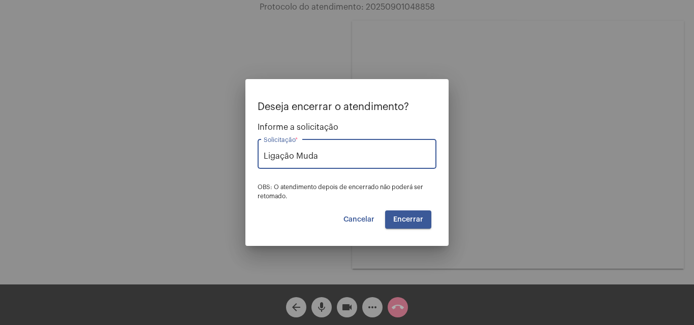
click at [404, 224] on button "Encerrar" at bounding box center [408, 220] width 46 height 18
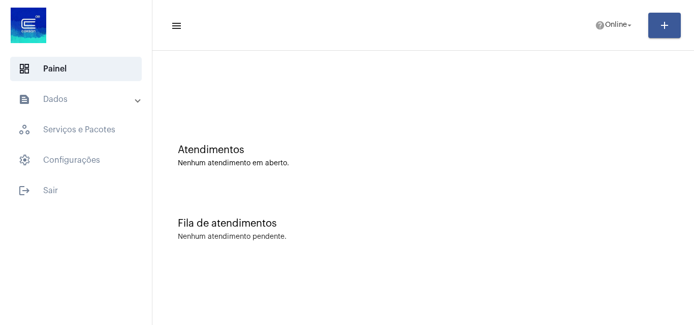
click at [618, 36] on mat-toolbar-row "menu help Online arrow_drop_down add" at bounding box center [422, 25] width 541 height 32
click at [618, 32] on span "help Online arrow_drop_down" at bounding box center [614, 25] width 39 height 18
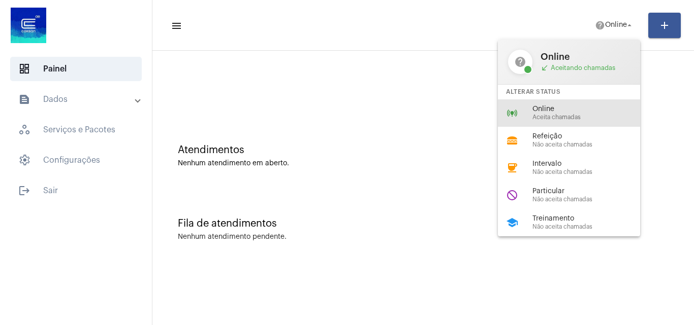
drag, startPoint x: 568, startPoint y: 115, endPoint x: 569, endPoint y: 124, distance: 9.3
click at [569, 118] on div "Online Aceita chamadas" at bounding box center [590, 113] width 116 height 15
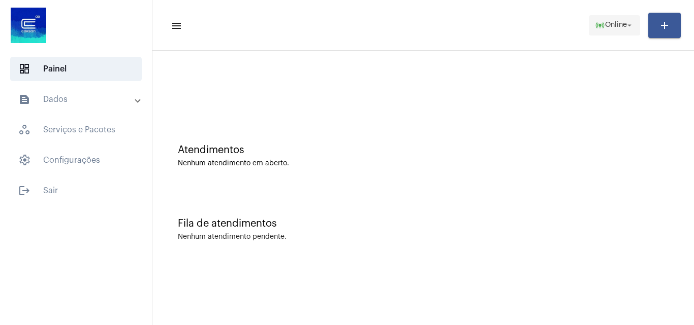
click at [626, 21] on mat-icon "arrow_drop_down" at bounding box center [629, 25] width 9 height 9
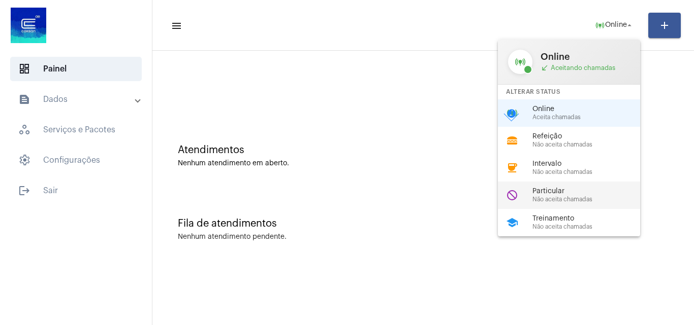
click at [567, 191] on span "Particular" at bounding box center [590, 192] width 116 height 8
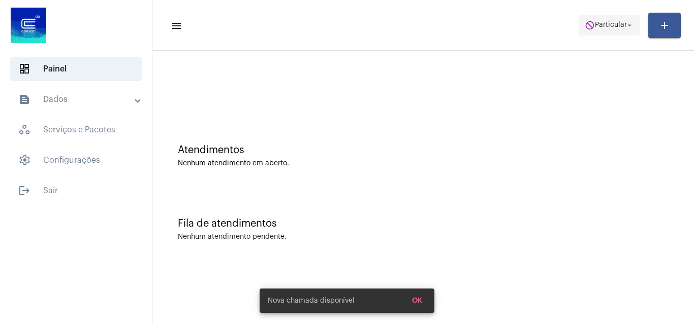
click at [609, 21] on span "do_not_disturb Particular arrow_drop_down" at bounding box center [608, 25] width 49 height 18
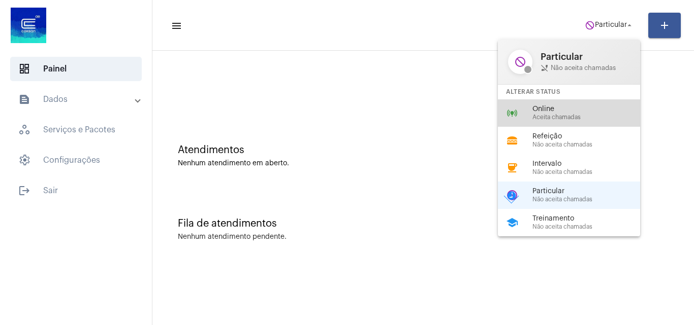
click at [572, 113] on span "Online" at bounding box center [590, 110] width 116 height 8
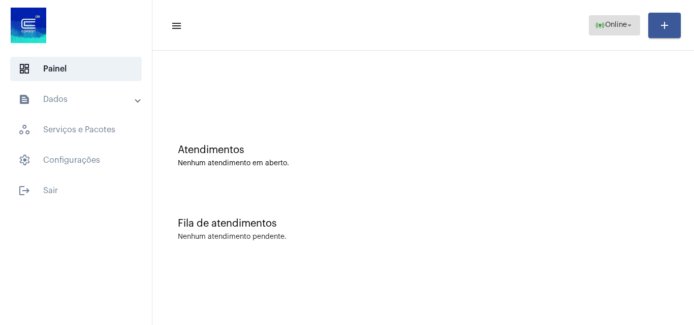
click at [619, 26] on span "Online" at bounding box center [616, 25] width 22 height 7
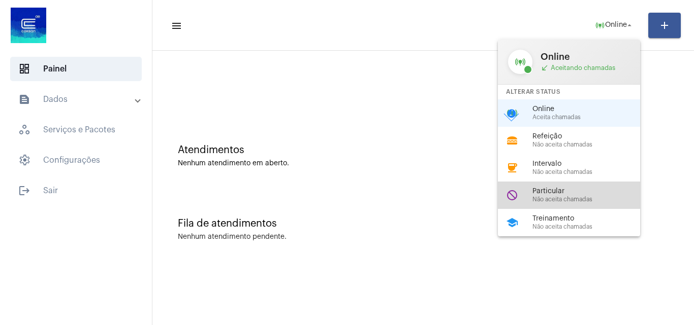
click at [571, 195] on div "Particular Não aceita chamadas" at bounding box center [590, 195] width 116 height 15
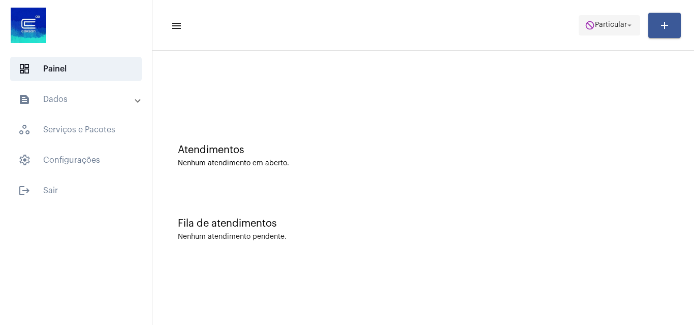
click at [621, 18] on span "do_not_disturb Particular arrow_drop_down" at bounding box center [608, 25] width 49 height 18
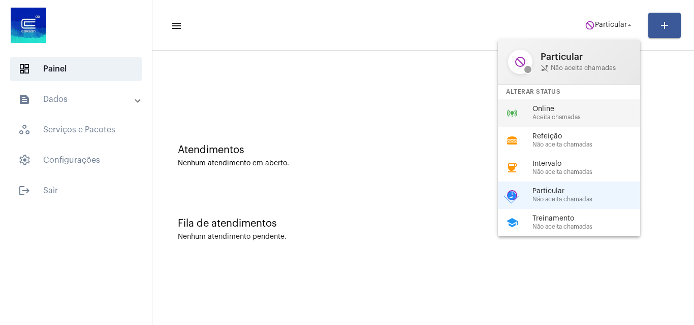
click at [563, 115] on span "Aceita chamadas" at bounding box center [590, 117] width 116 height 7
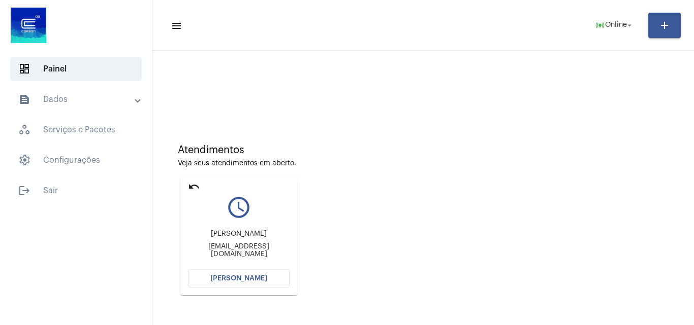
click at [618, 10] on mat-toolbar-row "menu online_prediction Online arrow_drop_down add" at bounding box center [422, 25] width 541 height 32
click at [618, 19] on span "online_prediction Online arrow_drop_down" at bounding box center [614, 25] width 39 height 18
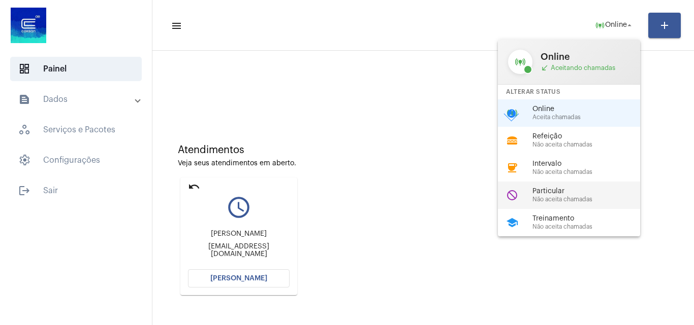
click at [556, 189] on span "Particular" at bounding box center [590, 192] width 116 height 8
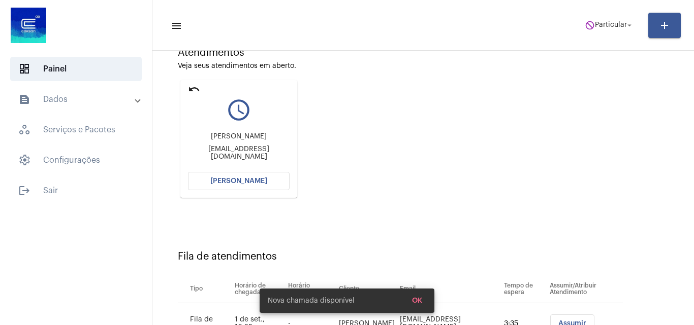
scroll to position [102, 0]
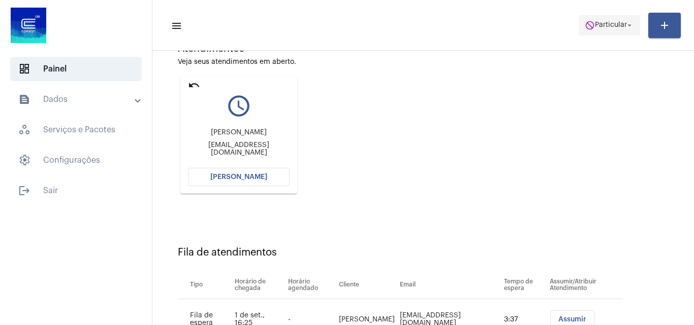
click at [614, 28] on span "Particular" at bounding box center [611, 25] width 32 height 7
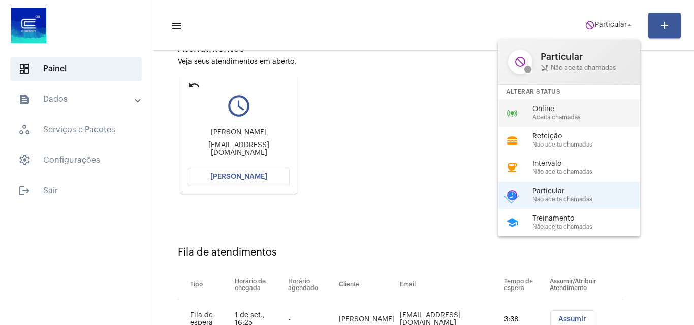
click at [577, 108] on span "Online" at bounding box center [590, 110] width 116 height 8
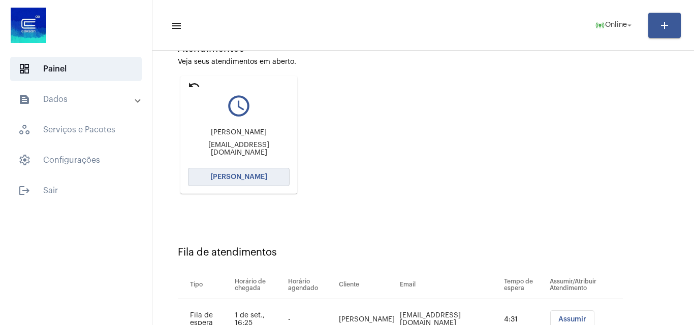
click at [242, 176] on span "Abrir Chamada" at bounding box center [238, 177] width 57 height 7
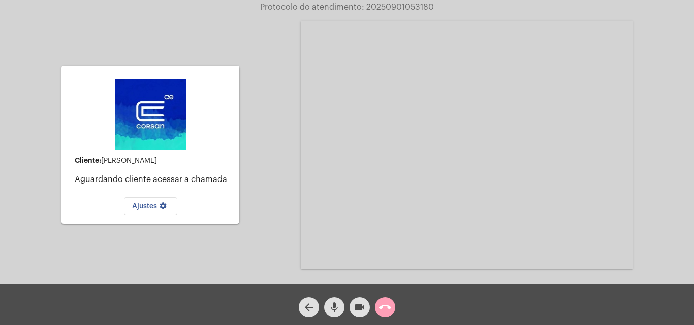
click at [392, 305] on button "call_end" at bounding box center [385, 308] width 20 height 20
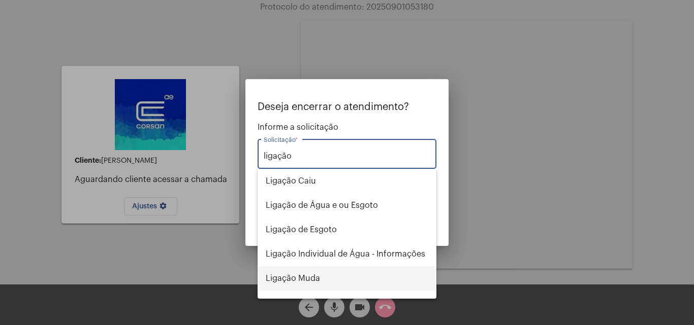
click at [322, 273] on span "Ligação Muda" at bounding box center [347, 279] width 162 height 24
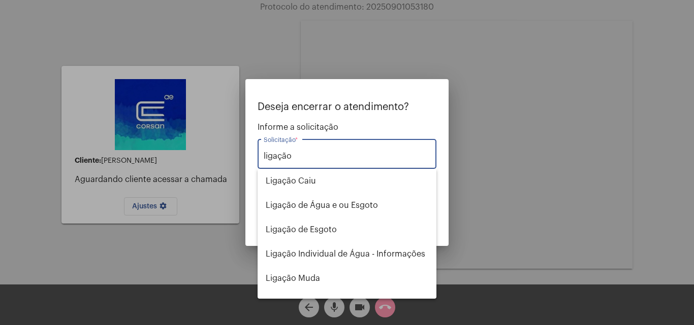
type input "Ligação Muda"
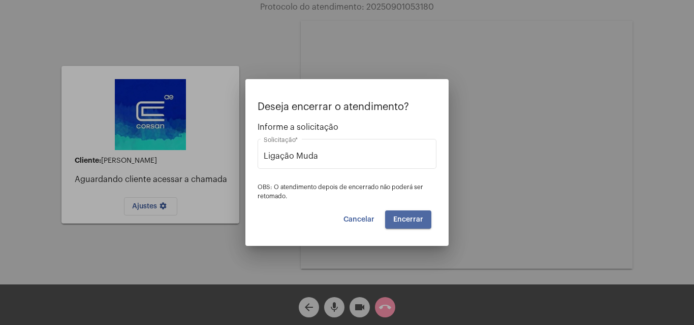
click at [418, 217] on span "Encerrar" at bounding box center [408, 219] width 30 height 7
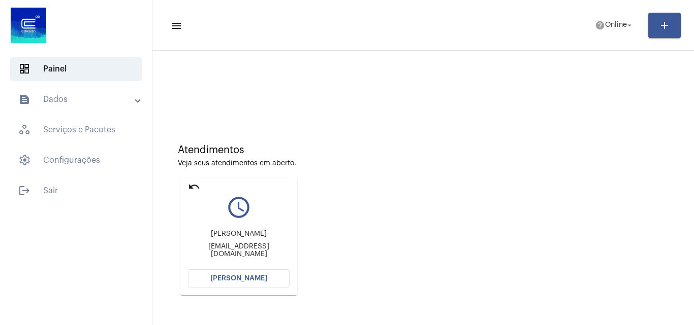
click at [237, 278] on span "Abrir Chamada" at bounding box center [238, 278] width 57 height 7
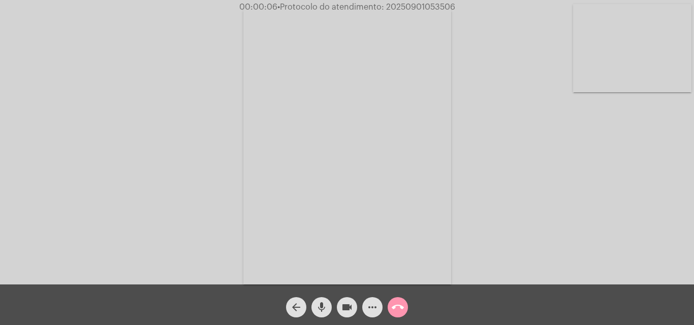
click at [598, 49] on video at bounding box center [632, 48] width 118 height 88
click at [135, 137] on video at bounding box center [128, 145] width 118 height 157
click at [610, 68] on video at bounding box center [632, 48] width 118 height 88
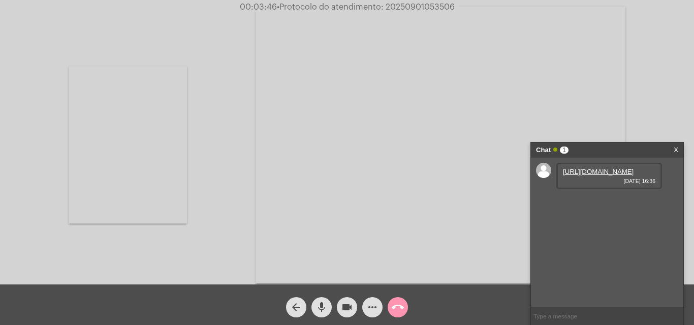
click at [602, 176] on link "https://neft-transfer-bucket.s3.amazonaws.com/temp-6b21dae0-106a-a854-ef1c-a259…" at bounding box center [598, 172] width 71 height 8
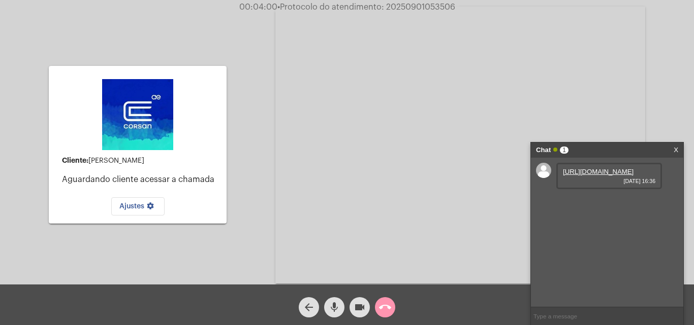
click at [208, 94] on mat-card-content "Cliente: Amilton Carvalho Aguardando cliente acessar a chamada Ajustes settings" at bounding box center [137, 145] width 161 height 142
click at [453, 115] on video at bounding box center [460, 145] width 370 height 277
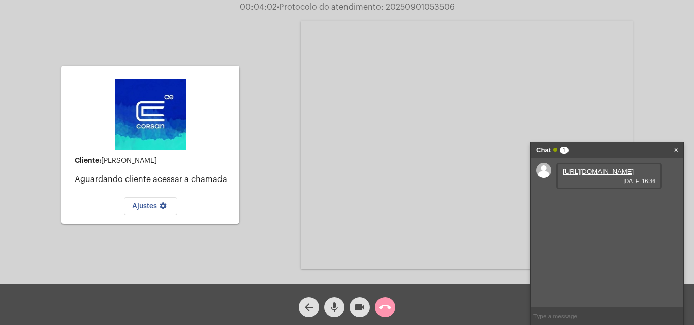
click at [460, 111] on video at bounding box center [467, 145] width 332 height 248
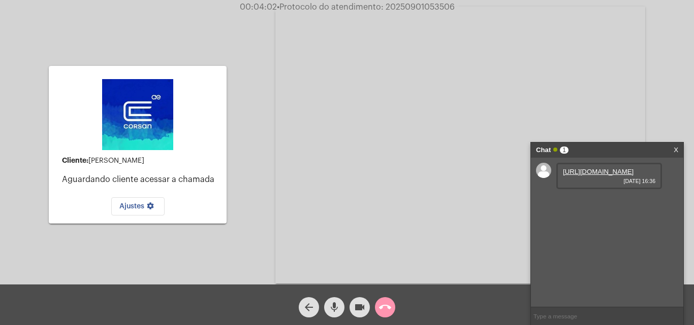
click at [460, 111] on video at bounding box center [460, 145] width 370 height 277
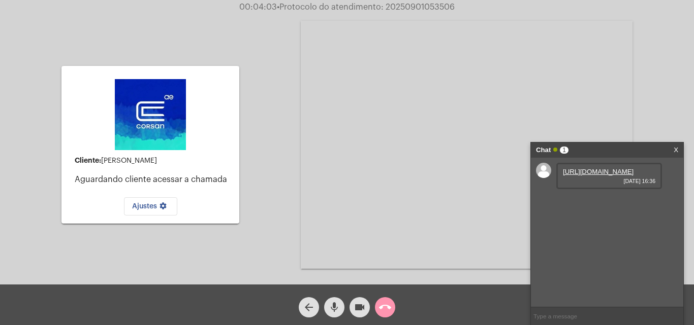
click at [460, 111] on video at bounding box center [467, 145] width 332 height 248
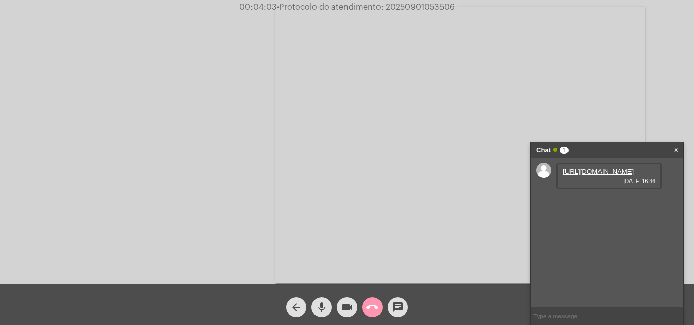
click at [460, 111] on video at bounding box center [460, 145] width 370 height 277
click at [460, 111] on video at bounding box center [467, 145] width 332 height 248
click at [161, 78] on video at bounding box center [128, 145] width 118 height 157
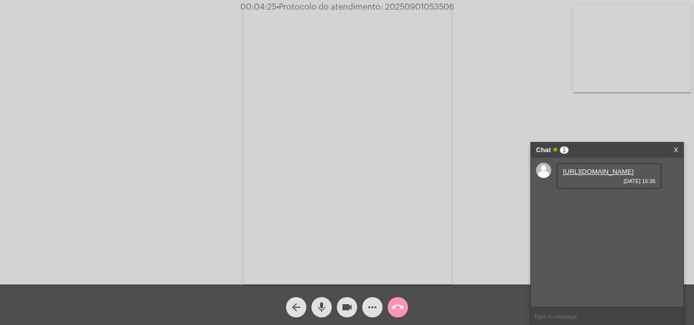
click at [327, 310] on mat-icon "mic" at bounding box center [321, 308] width 12 height 12
click at [339, 309] on button "videocam" at bounding box center [347, 308] width 20 height 20
drag, startPoint x: 323, startPoint y: 304, endPoint x: 337, endPoint y: 304, distance: 13.7
click at [324, 304] on mat-icon "mic_off" at bounding box center [321, 308] width 12 height 12
click at [349, 308] on mat-icon "videocam_off" at bounding box center [347, 308] width 12 height 12
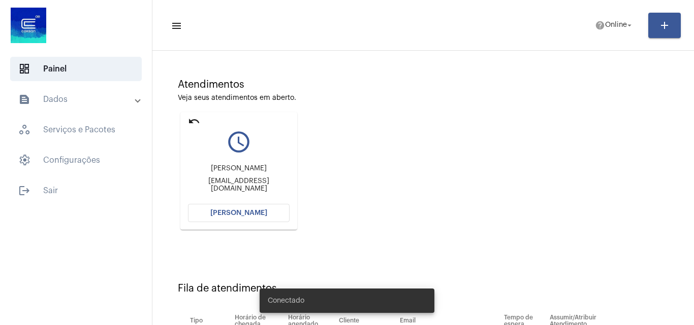
scroll to position [144, 0]
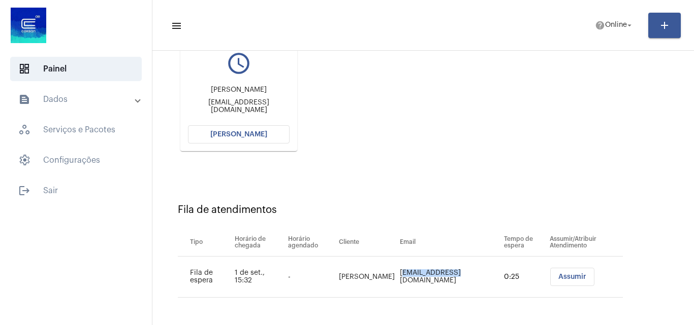
drag, startPoint x: 377, startPoint y: 280, endPoint x: 435, endPoint y: 278, distance: 57.9
click at [435, 278] on td "Luishenriquenacimento64@gmail.com.br" at bounding box center [449, 277] width 104 height 41
click at [449, 108] on div "Atendimentos Veja seus atendimentos em aberto. undo query_builder Mariana Cardo…" at bounding box center [422, 72] width 531 height 204
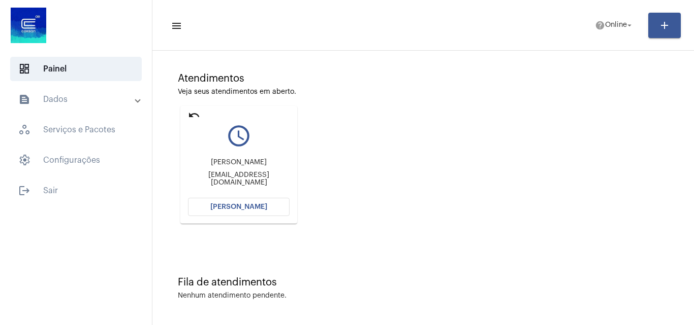
scroll to position [72, 0]
click at [246, 205] on span "[PERSON_NAME]" at bounding box center [238, 207] width 57 height 7
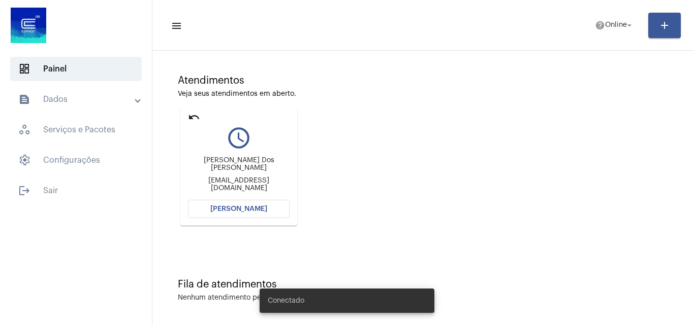
scroll to position [72, 0]
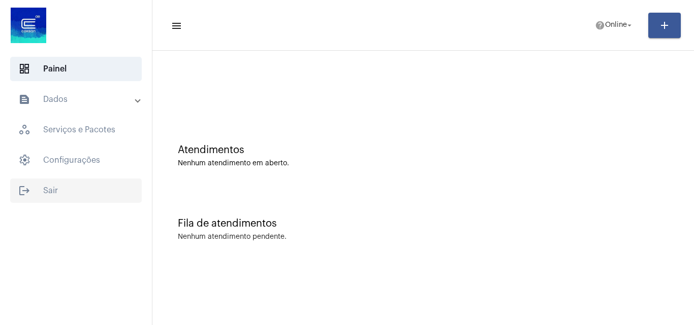
click at [57, 194] on span "logout Sair" at bounding box center [76, 191] width 132 height 24
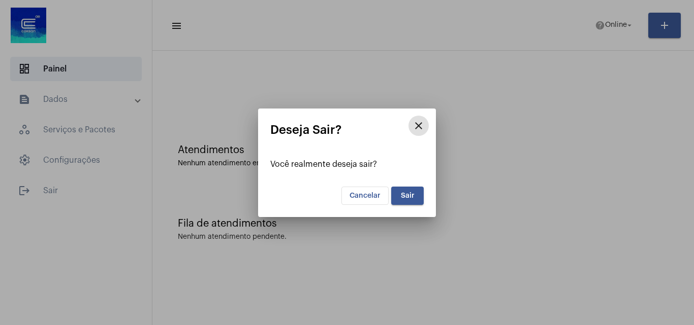
click at [402, 191] on button "Sair" at bounding box center [407, 196] width 32 height 18
